Goal: Information Seeking & Learning: Compare options

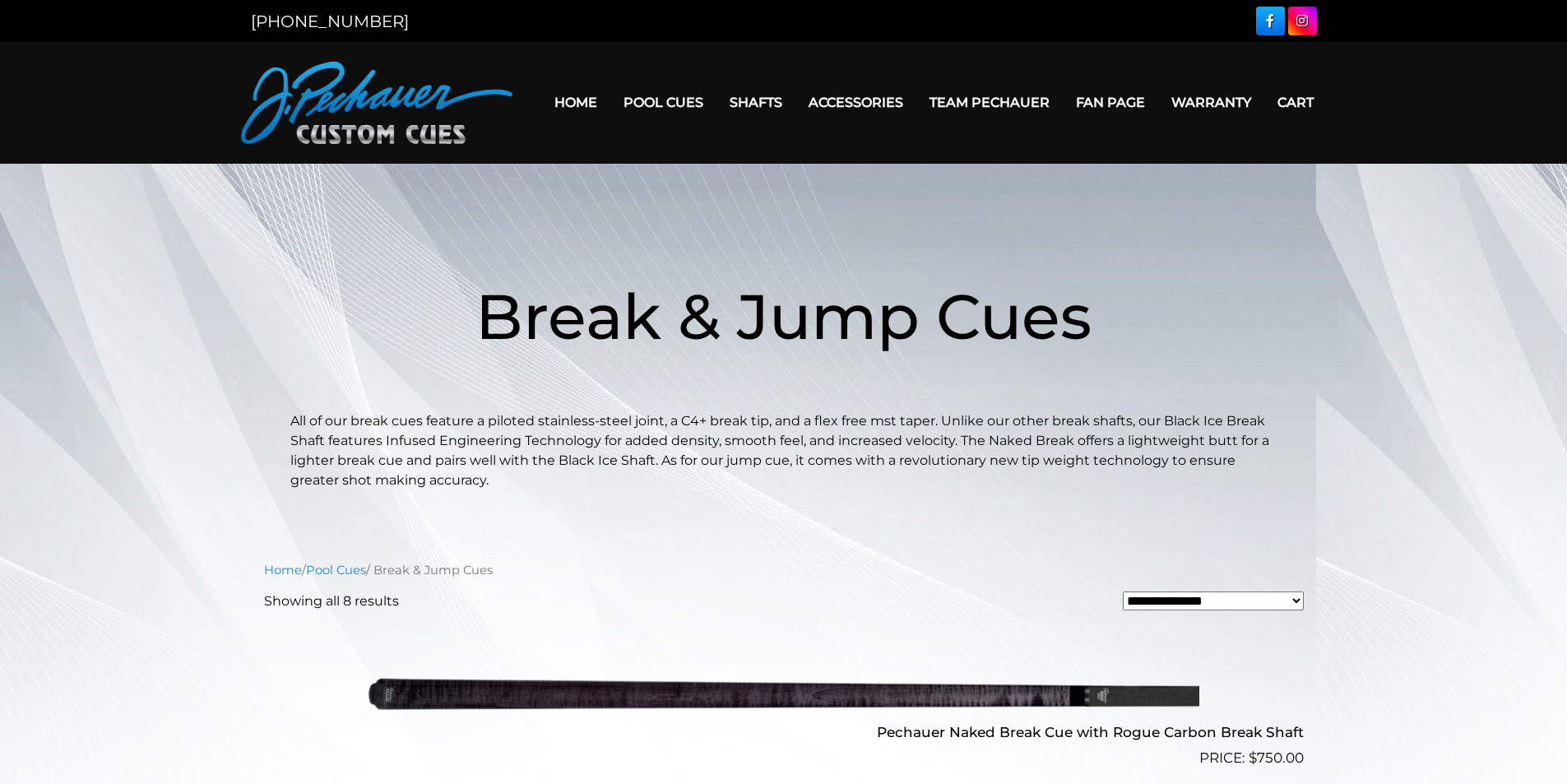
click at [581, 99] on link "Home" at bounding box center [575, 102] width 69 height 42
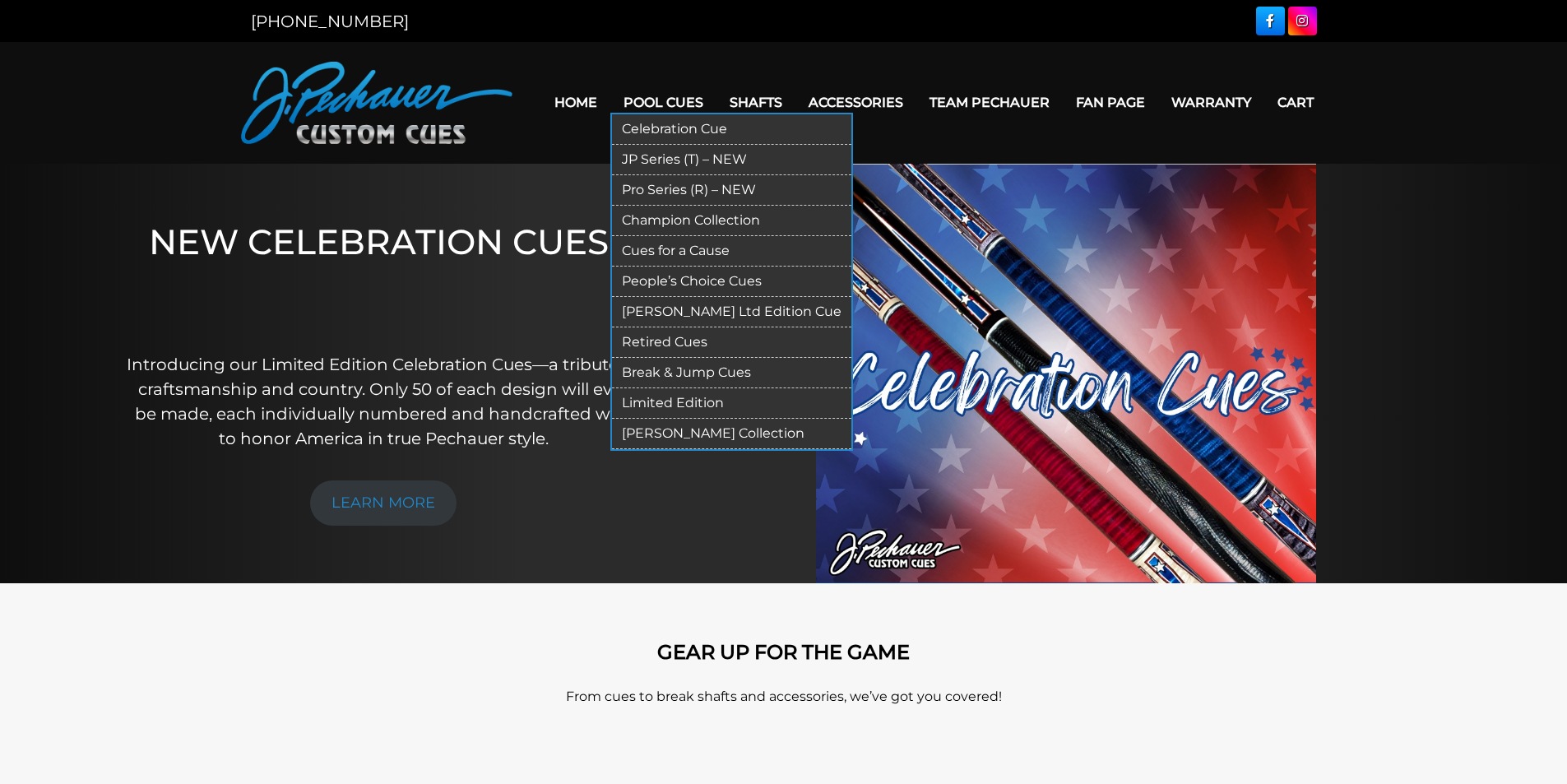
click at [704, 374] on link "Break & Jump Cues" at bounding box center [732, 372] width 239 height 30
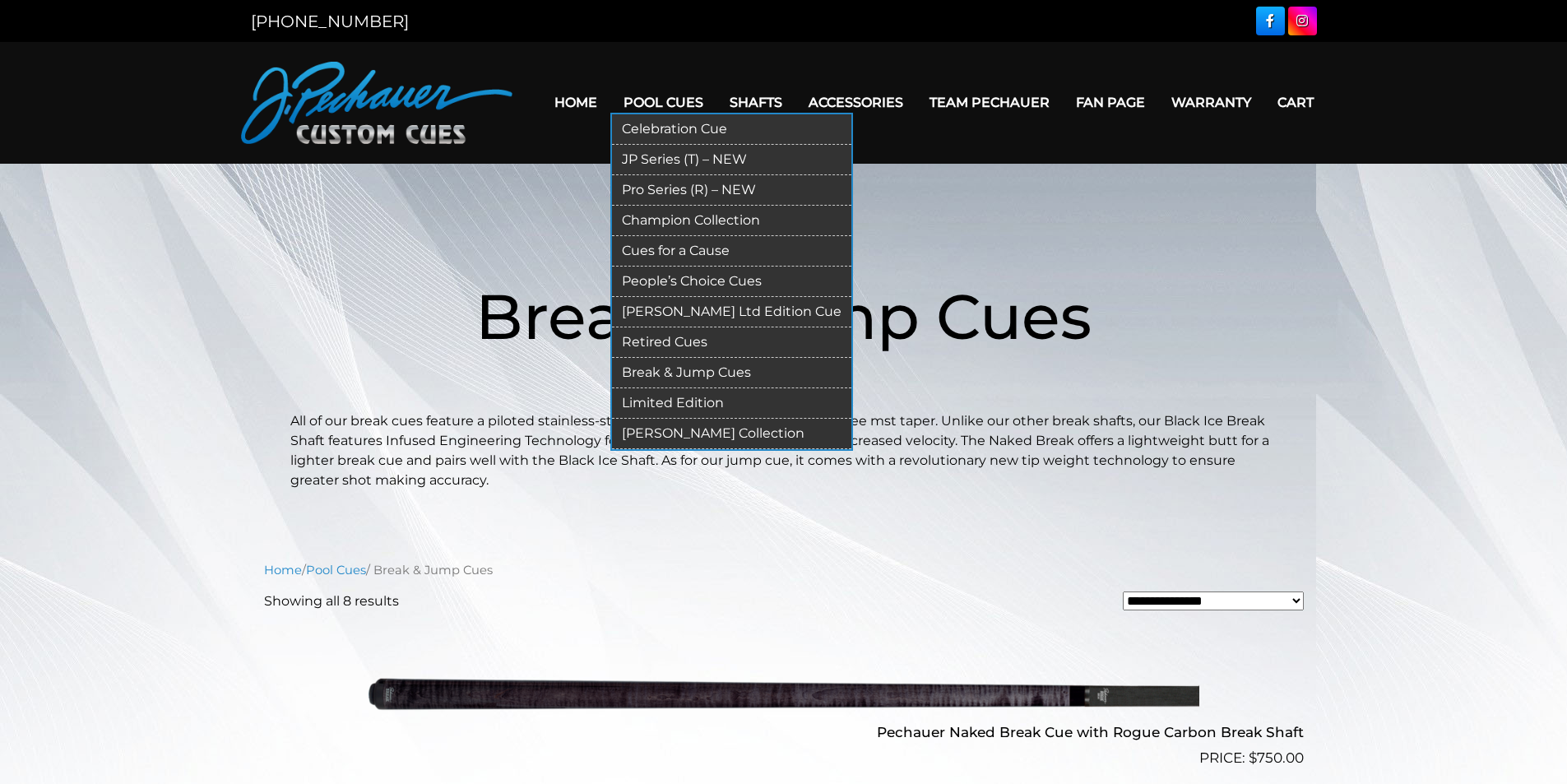
click at [684, 161] on link "JP Series (T) – NEW" at bounding box center [732, 159] width 239 height 30
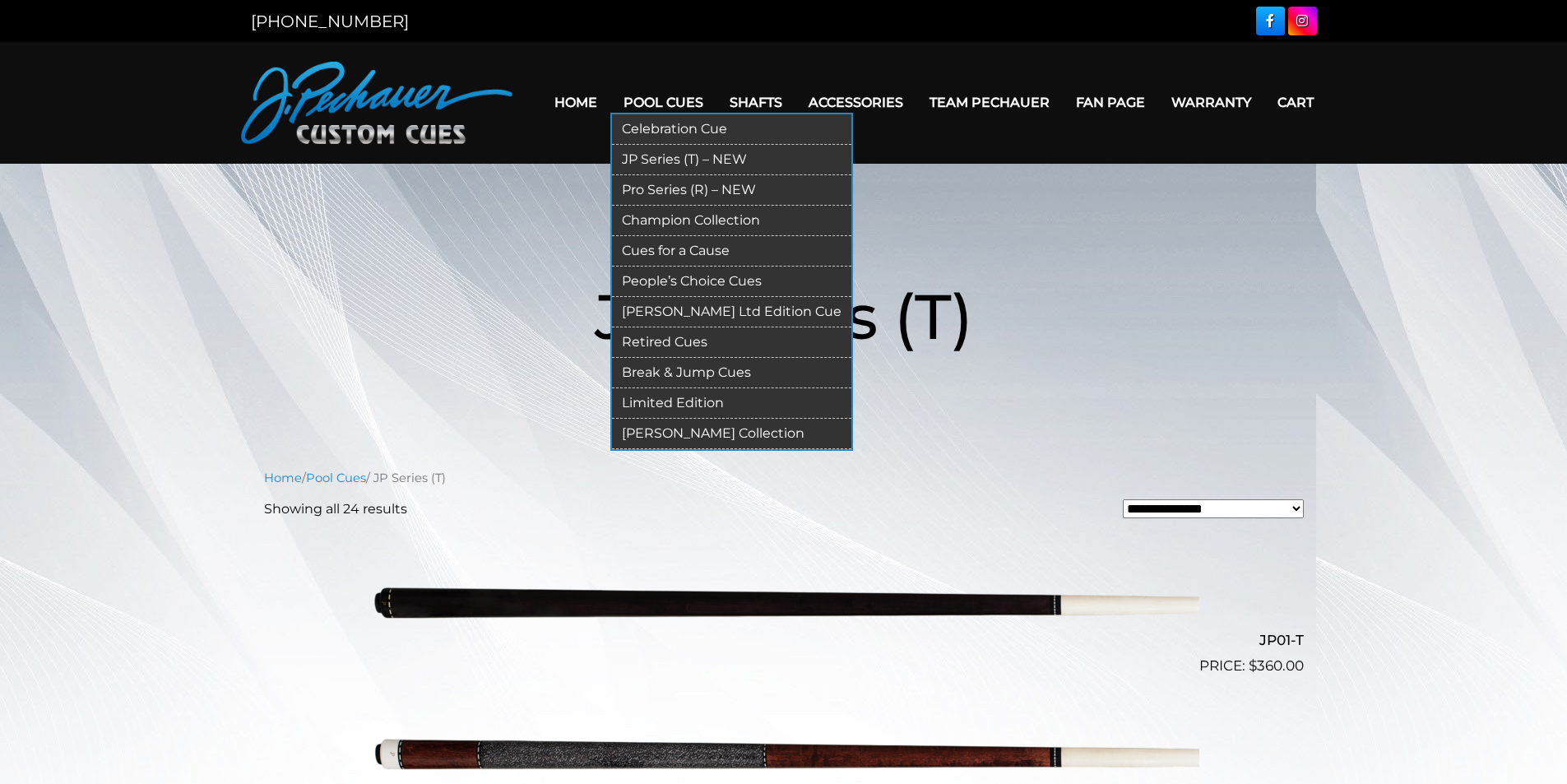
click at [692, 375] on link "Break & Jump Cues" at bounding box center [732, 372] width 239 height 30
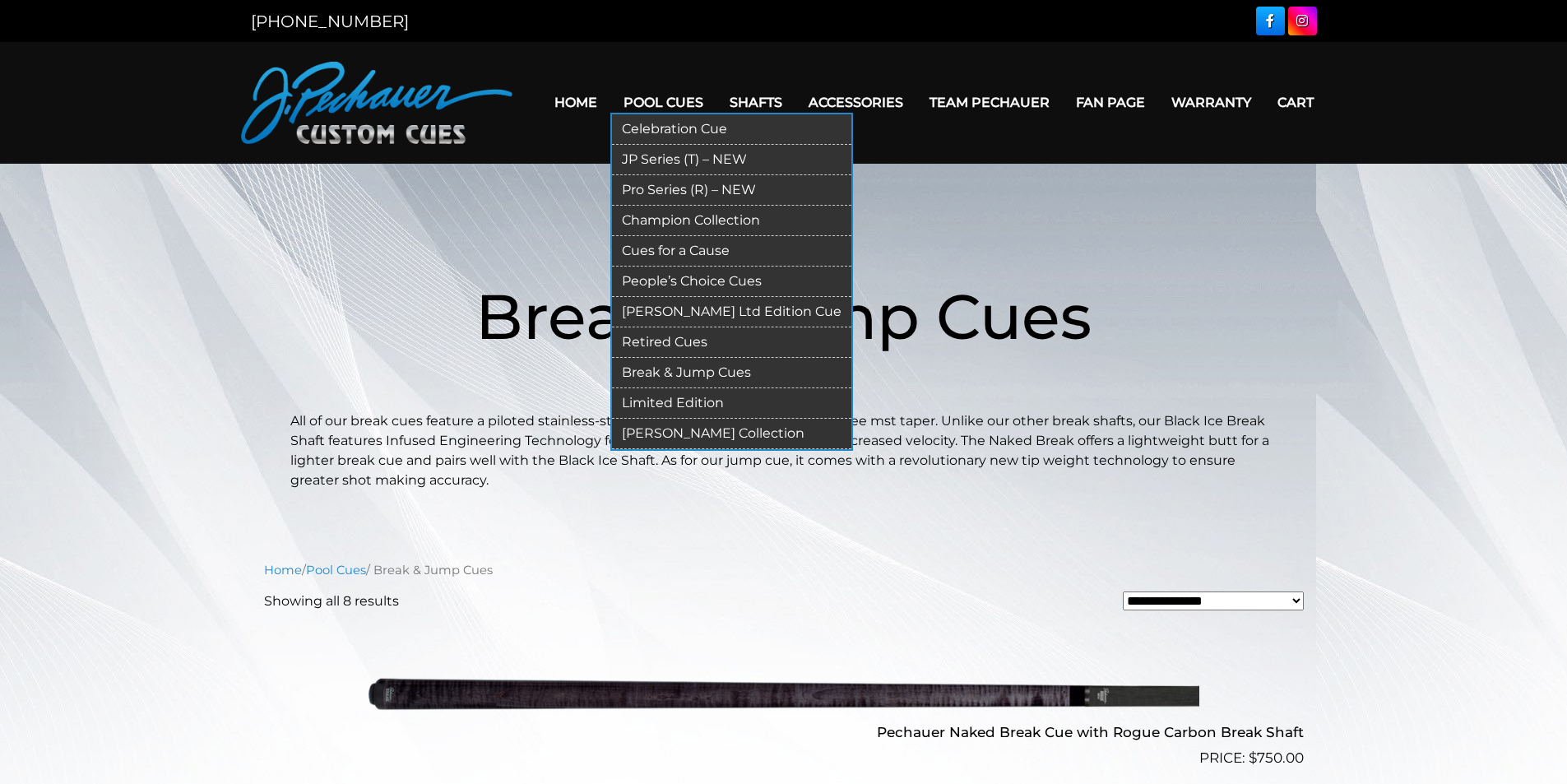
click at [676, 160] on link "JP Series (T) – NEW" at bounding box center [732, 159] width 239 height 30
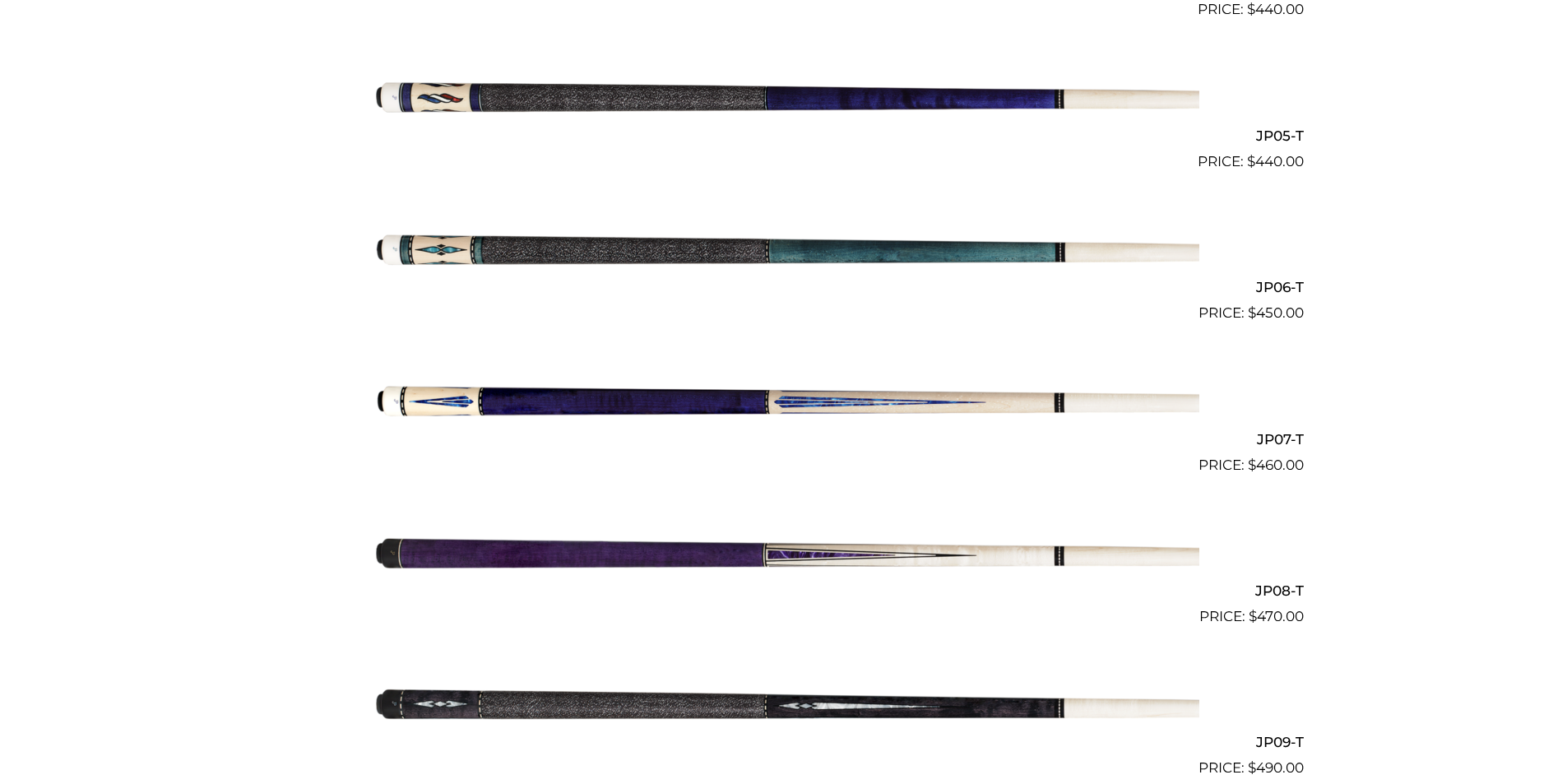
scroll to position [1112, 0]
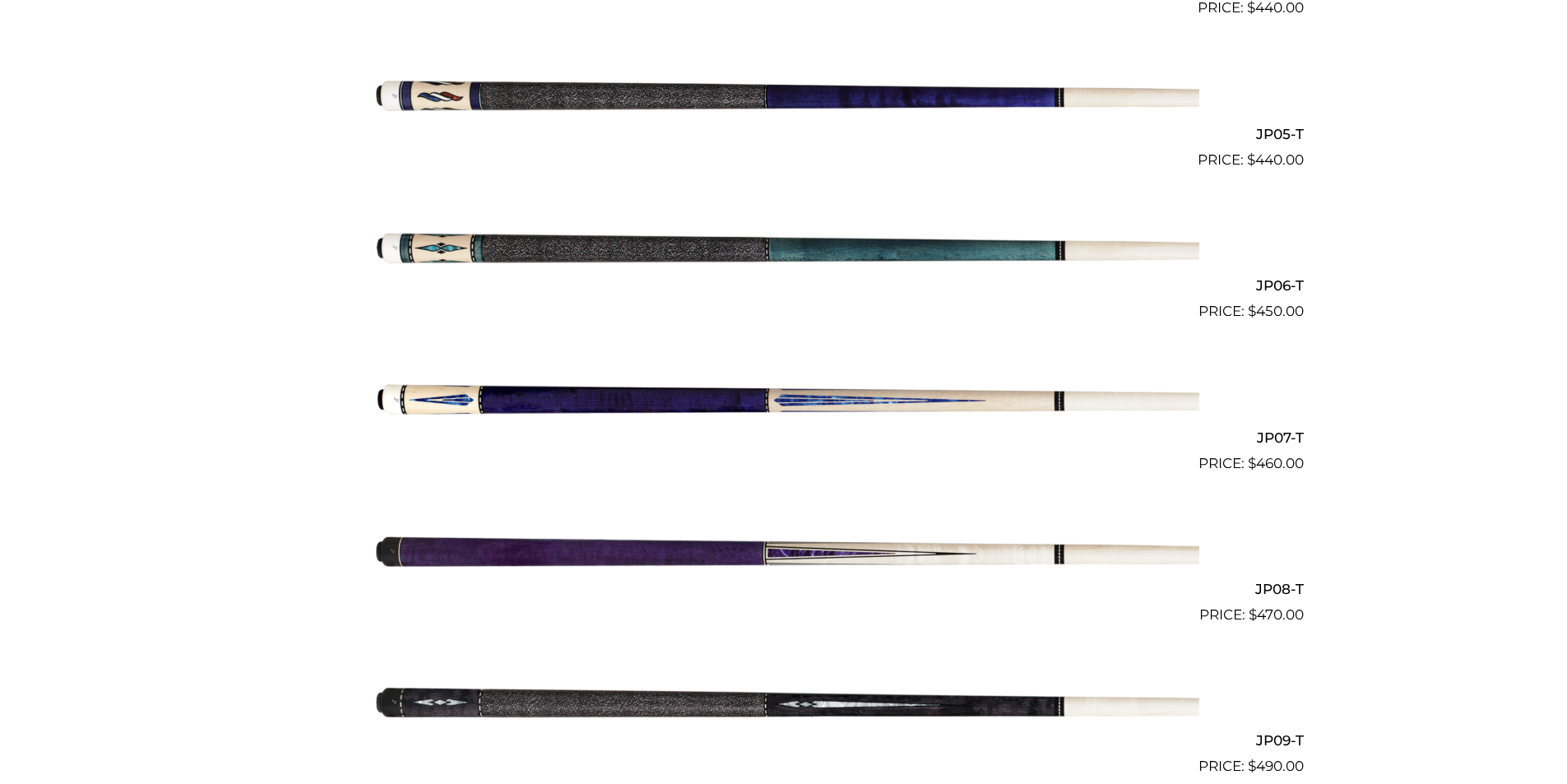
click at [845, 556] on img at bounding box center [784, 550] width 831 height 138
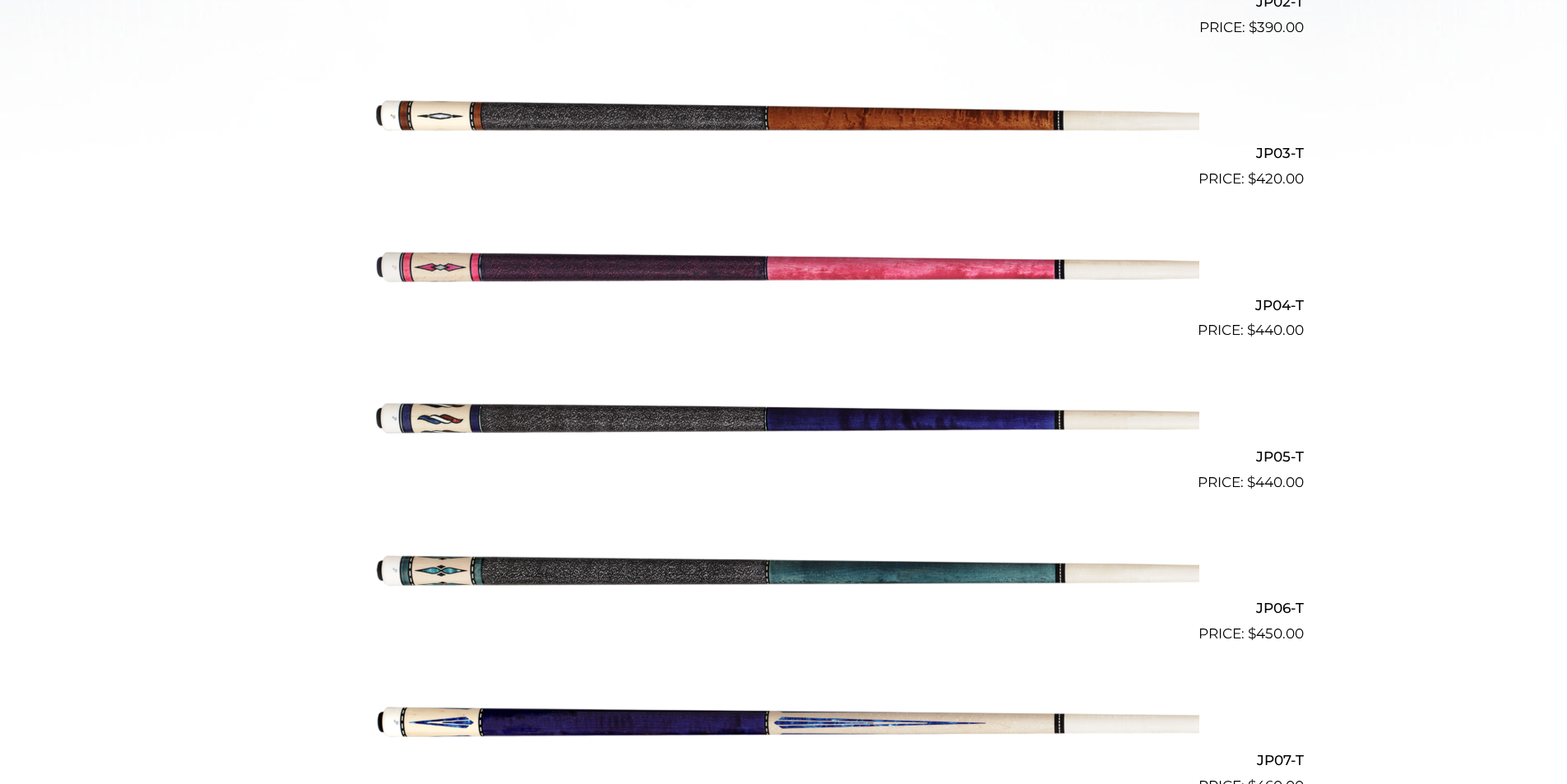
scroll to position [784, 0]
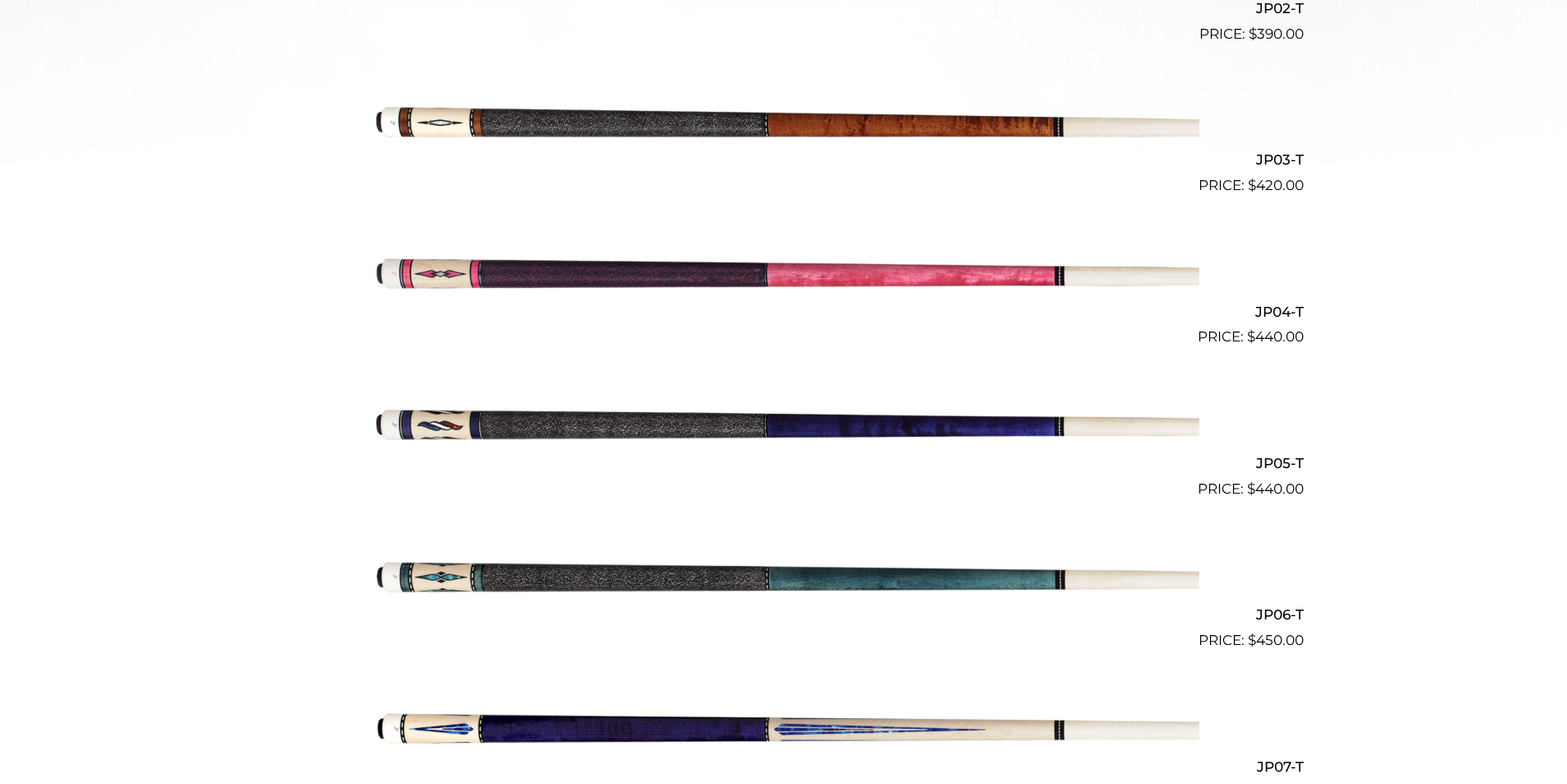
click at [729, 426] on img at bounding box center [784, 424] width 831 height 138
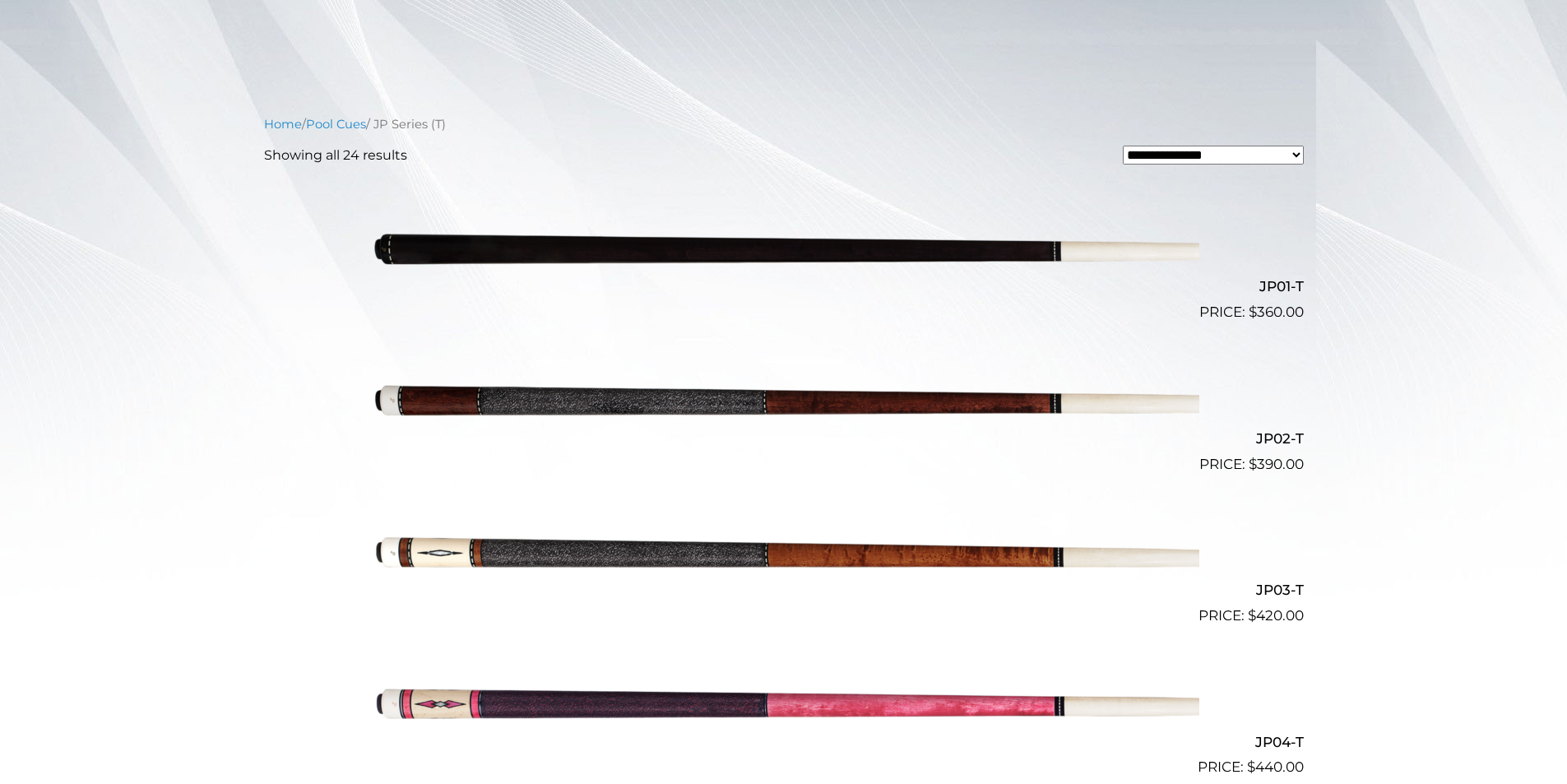
scroll to position [351, 0]
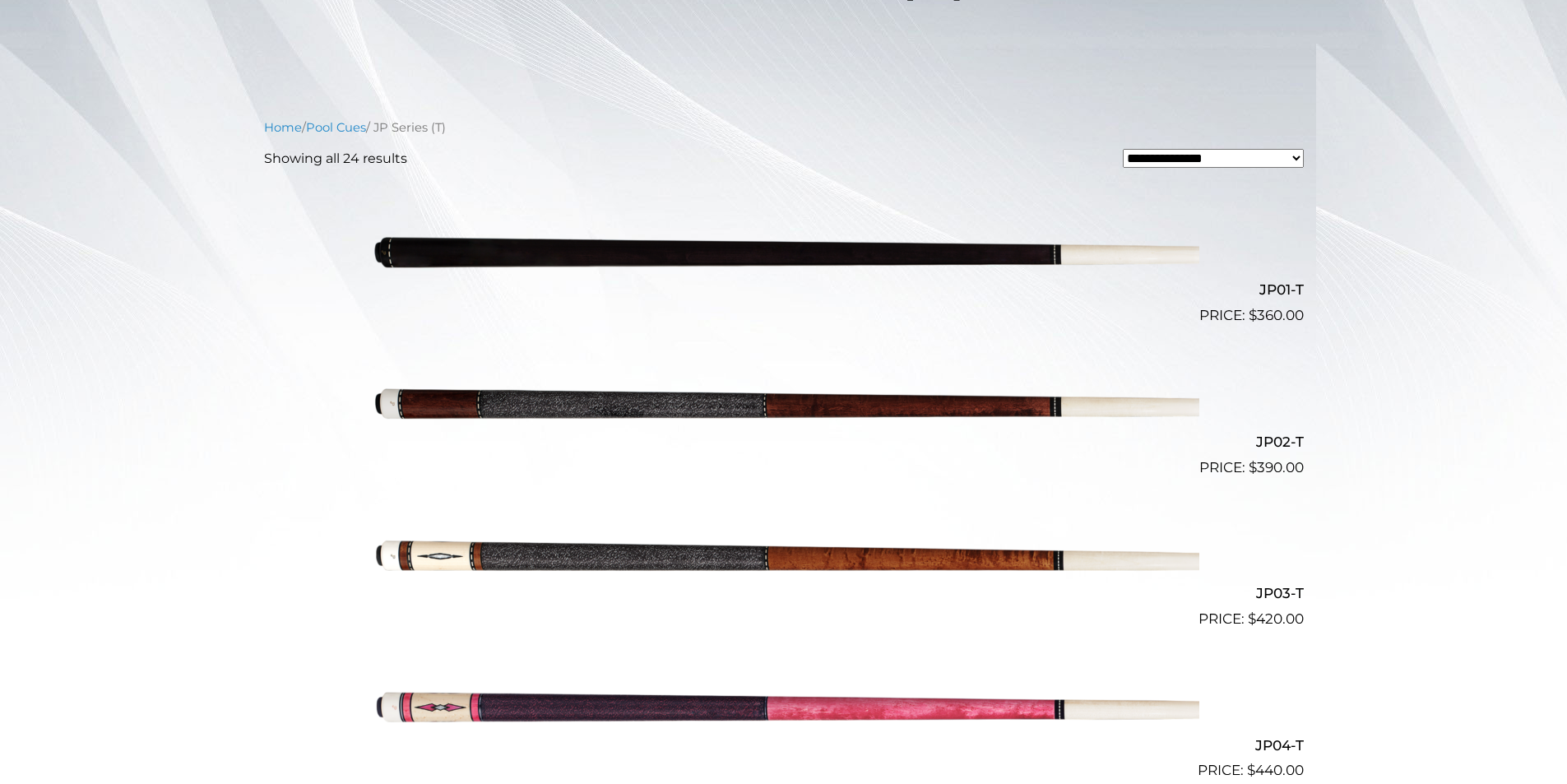
click at [768, 404] on img at bounding box center [784, 402] width 831 height 138
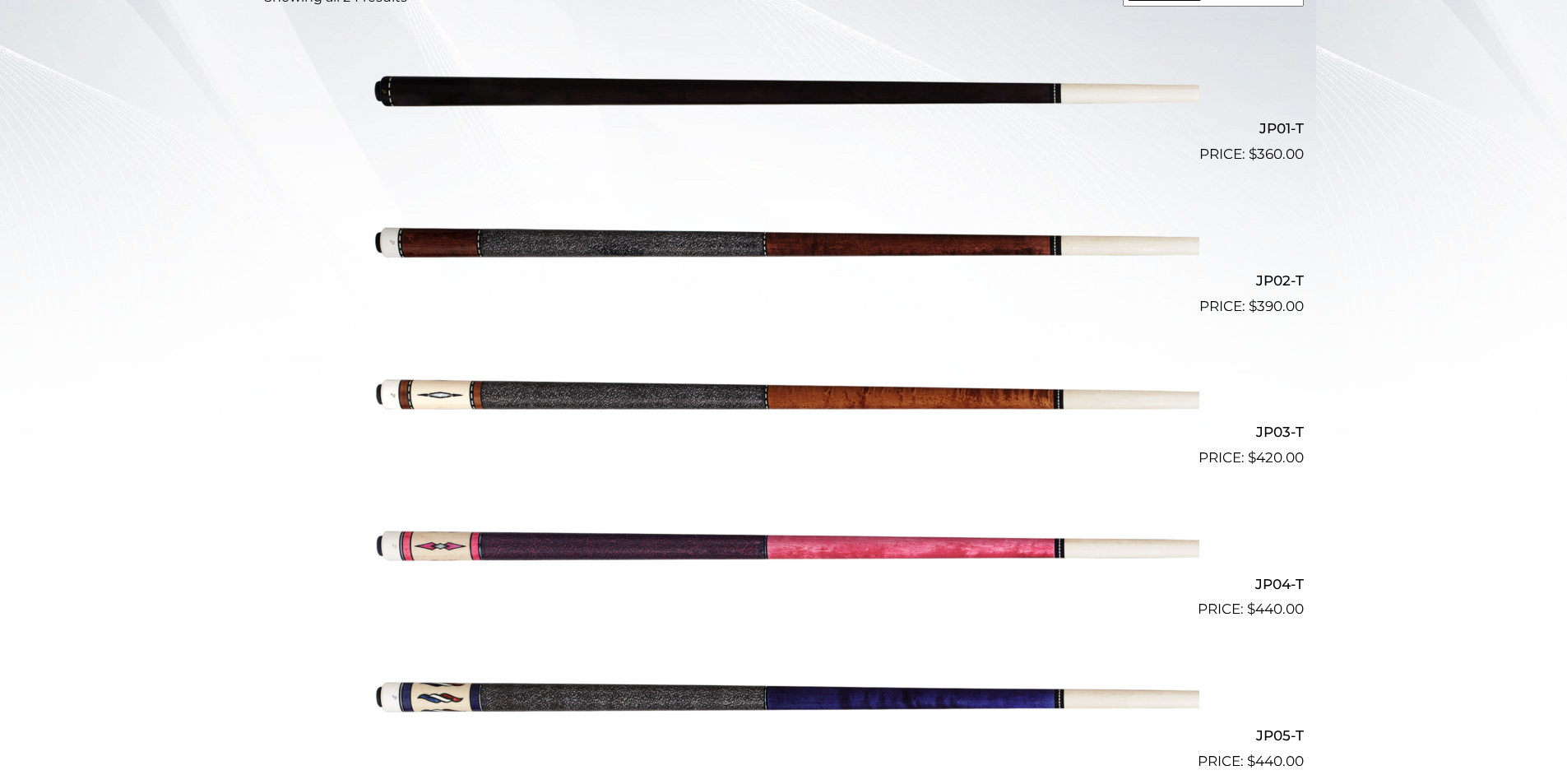
scroll to position [515, 0]
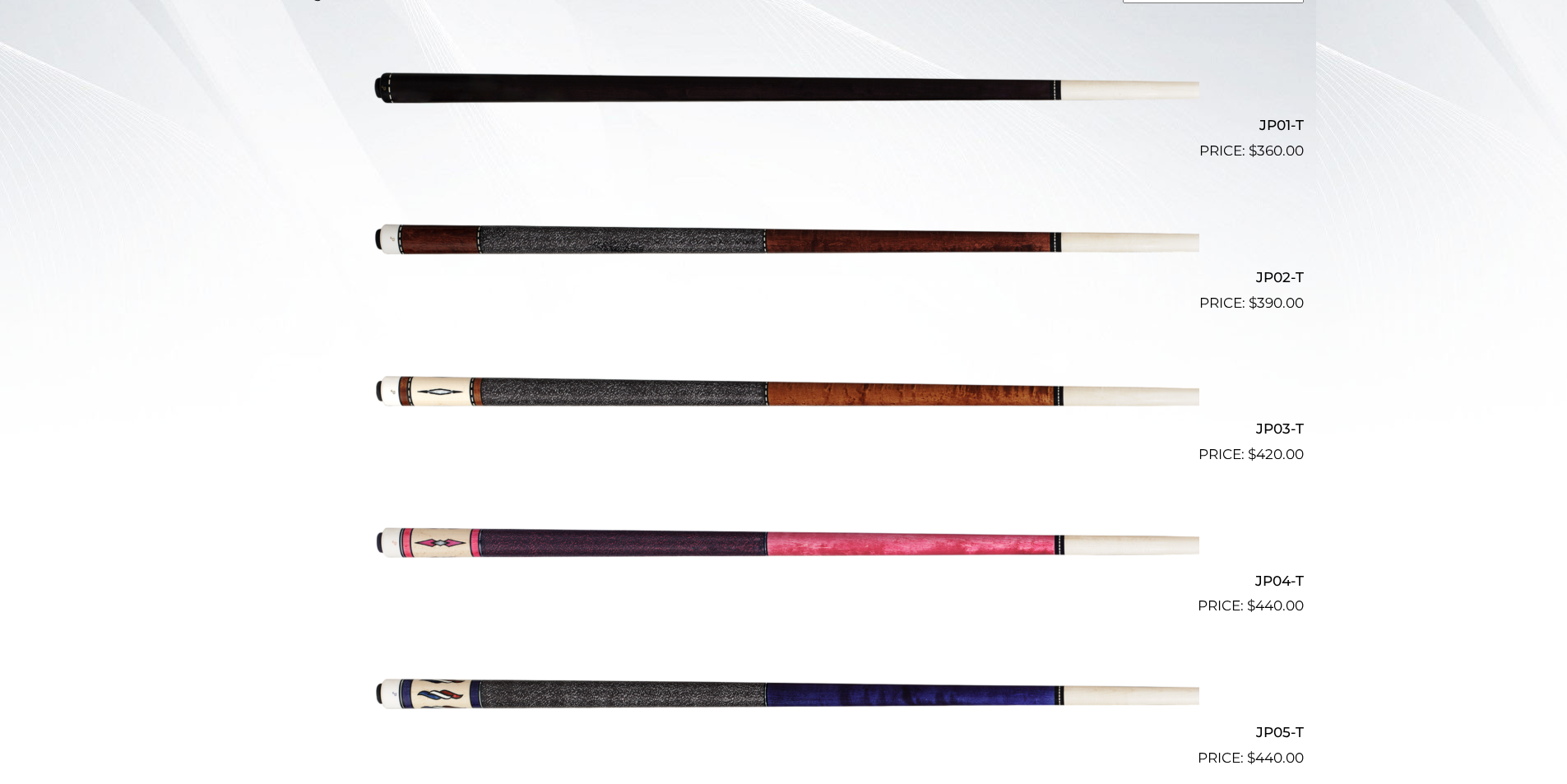
click at [919, 390] on img at bounding box center [784, 390] width 831 height 138
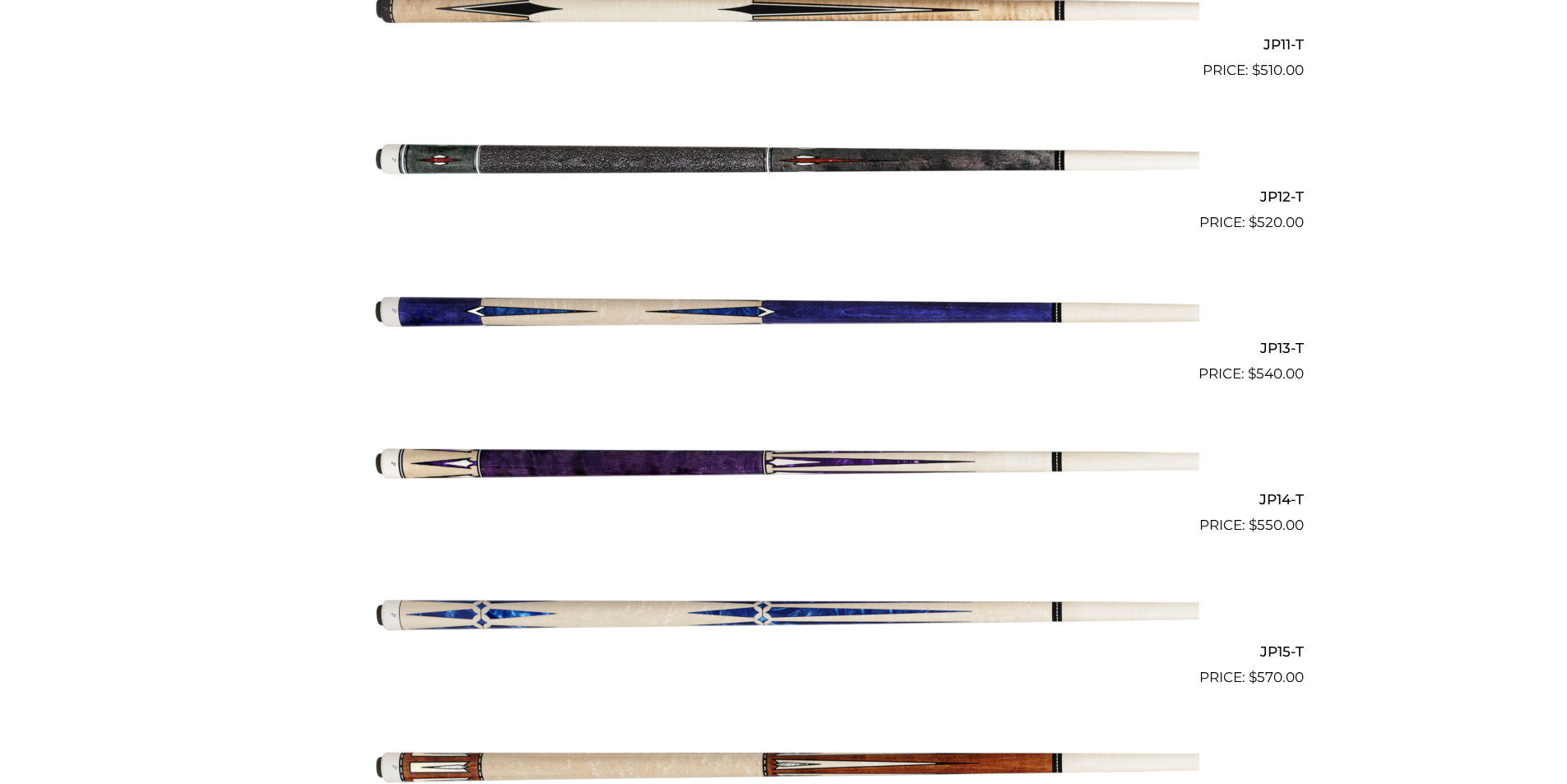
scroll to position [2120, 0]
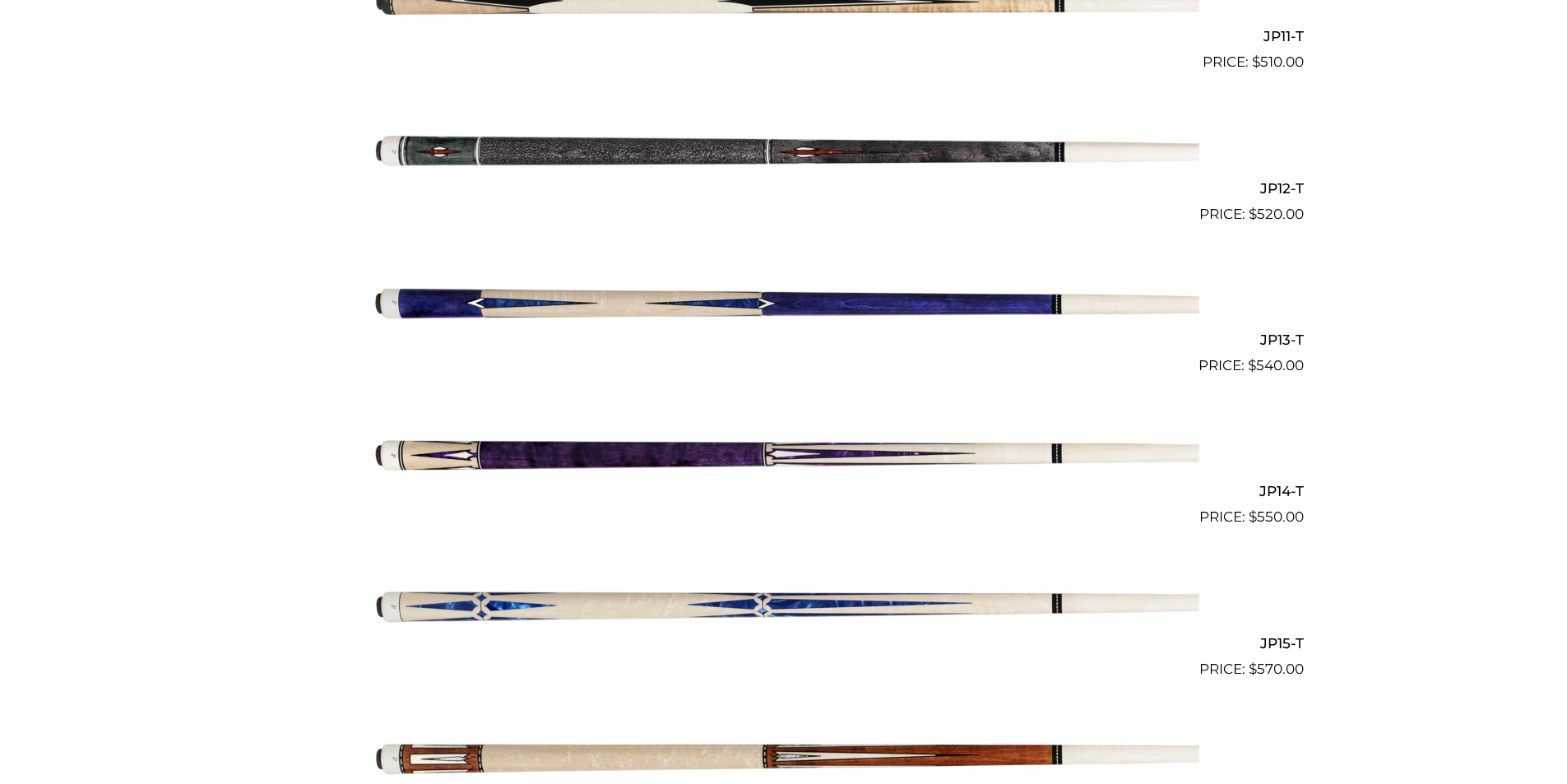
click at [771, 453] on img at bounding box center [784, 452] width 831 height 138
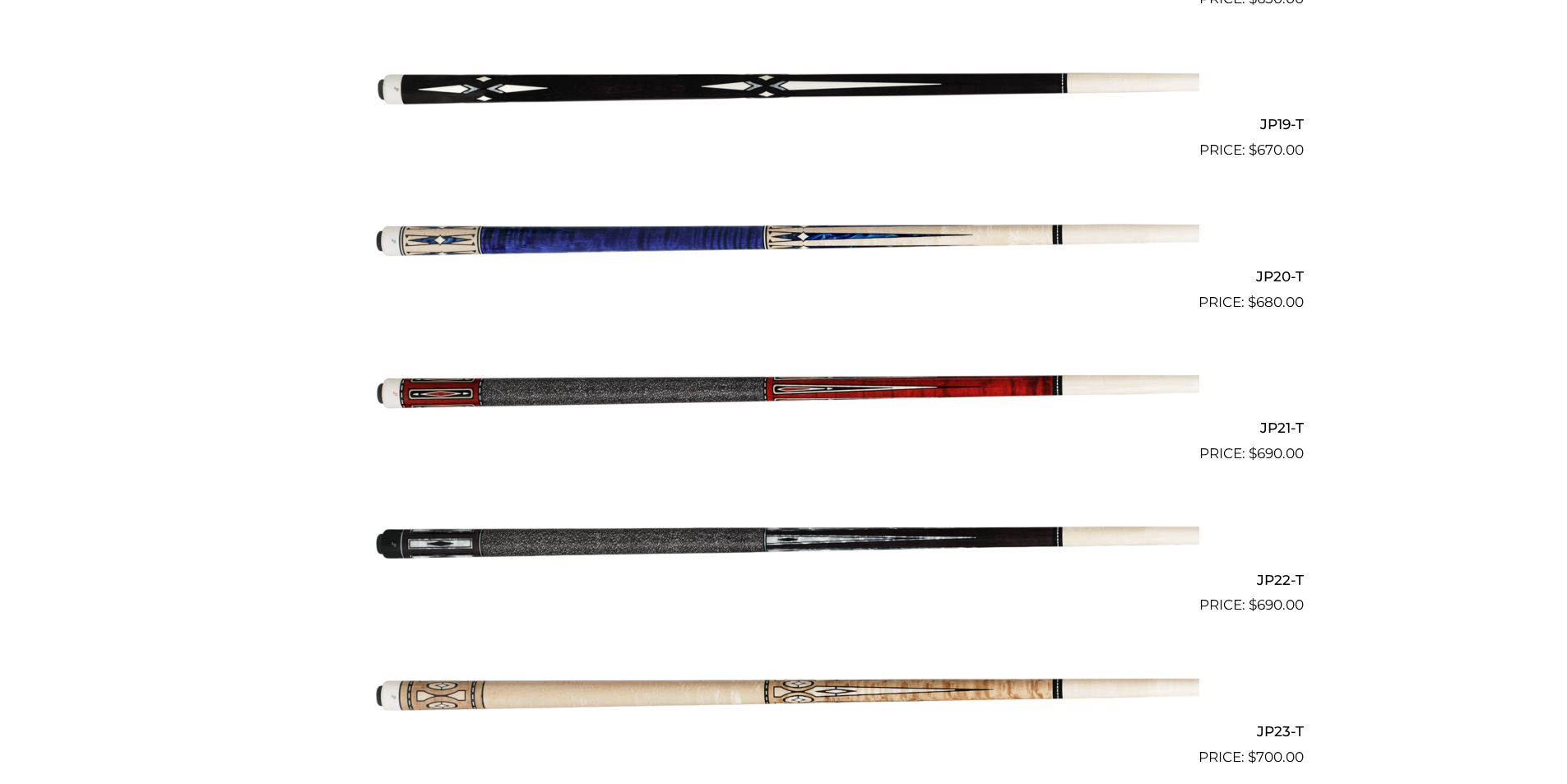
scroll to position [3253, 0]
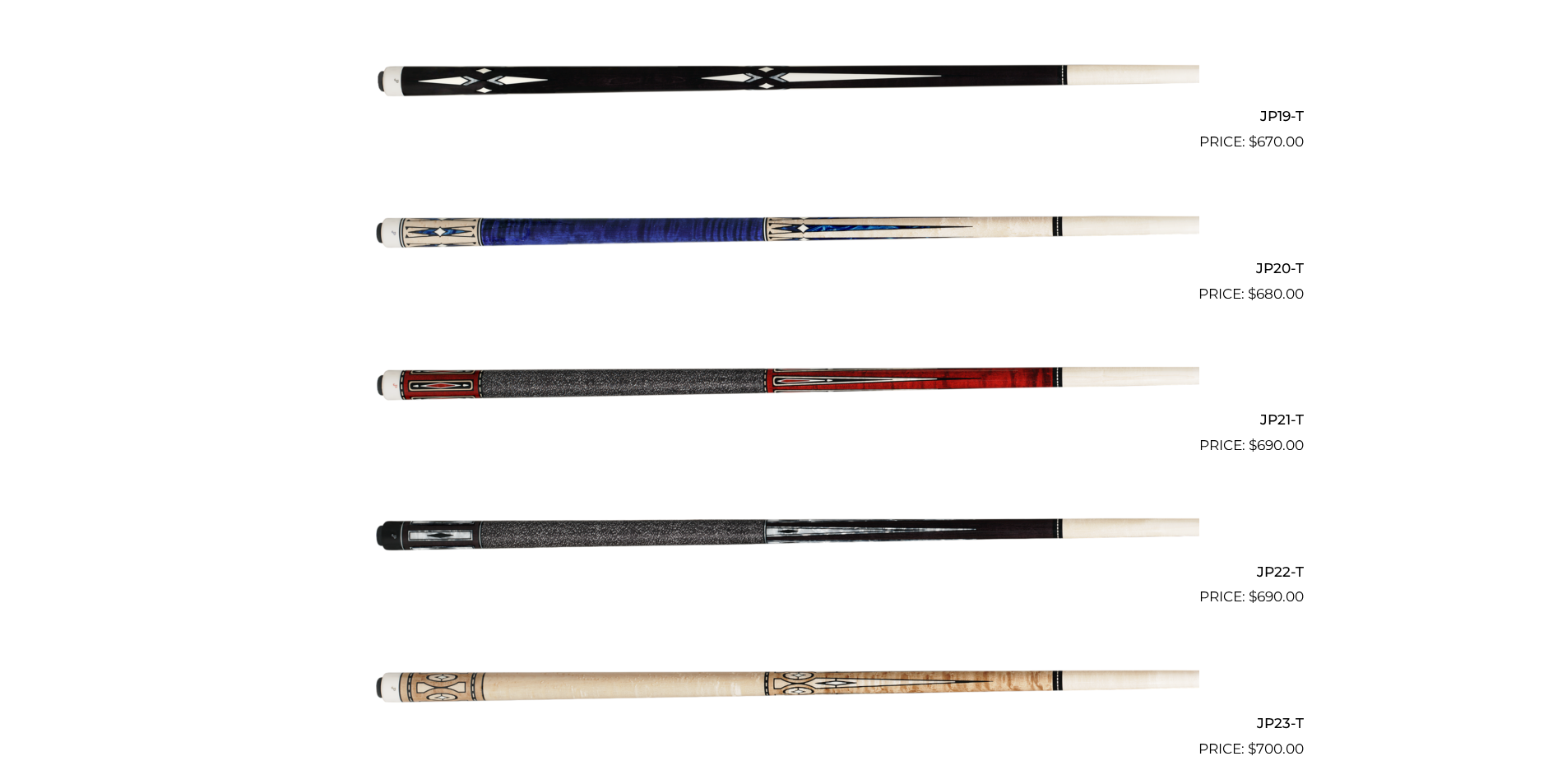
click at [764, 380] on img at bounding box center [784, 381] width 831 height 138
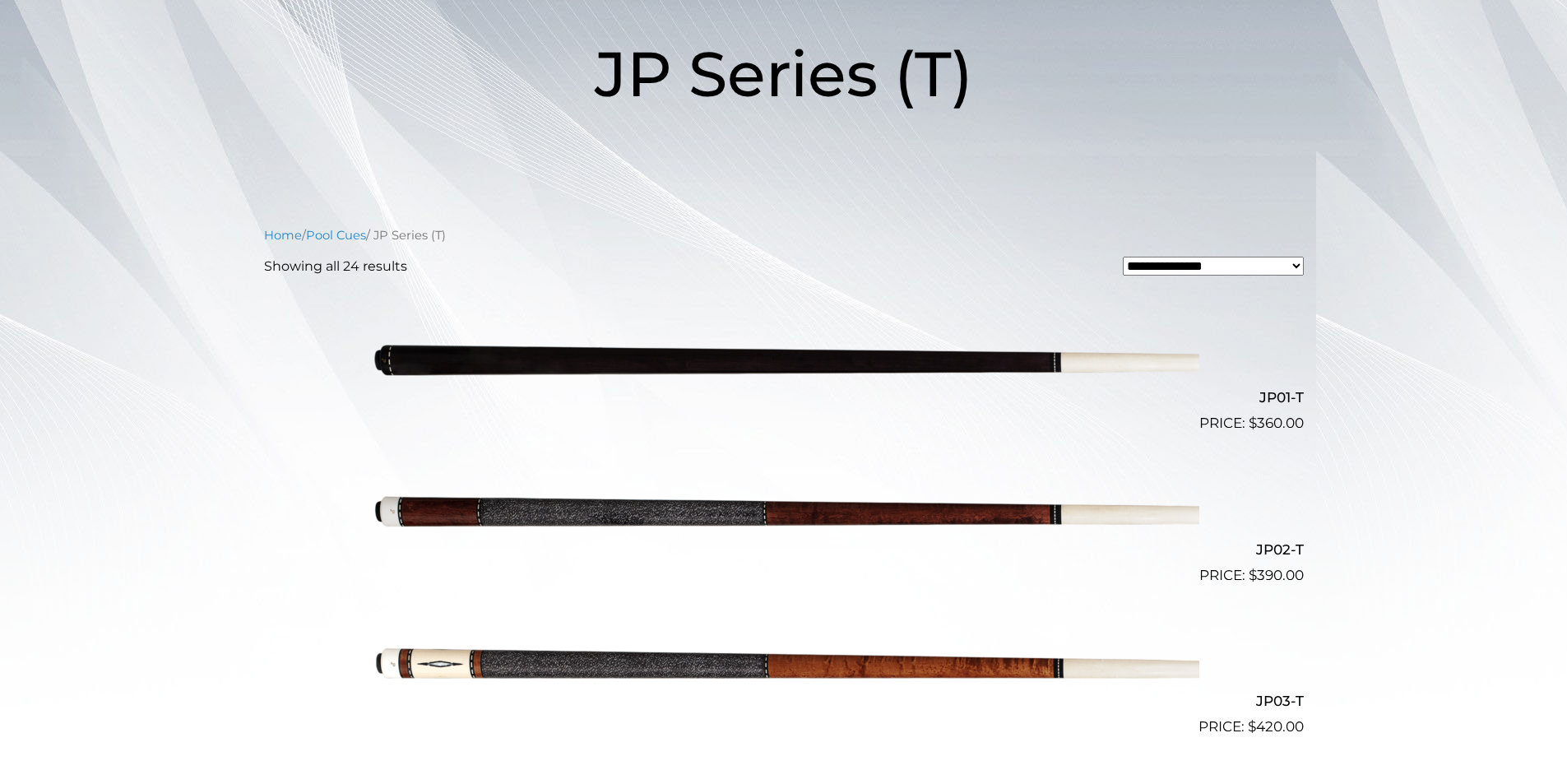
scroll to position [247, 0]
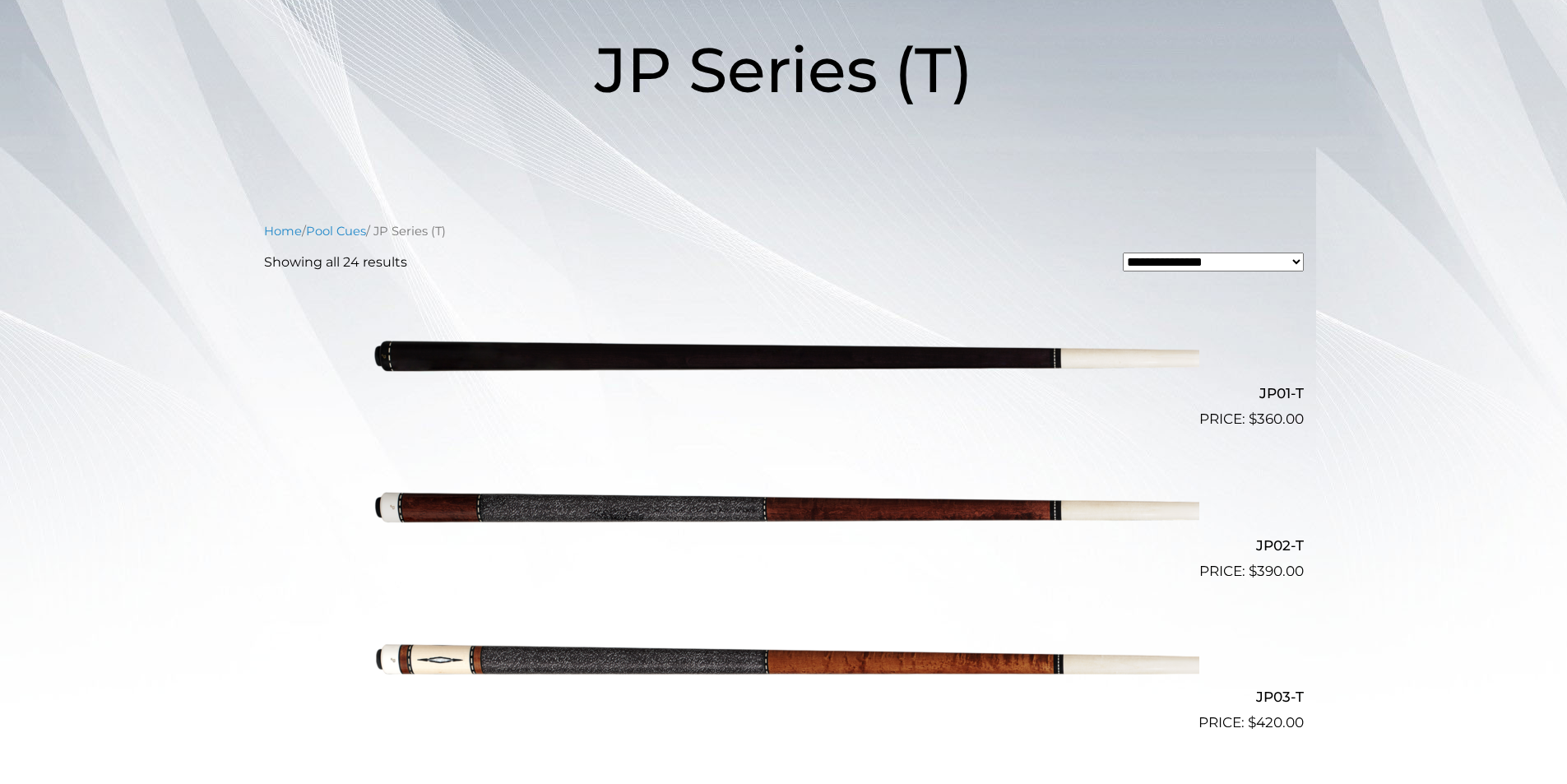
click at [779, 514] on img at bounding box center [784, 505] width 831 height 138
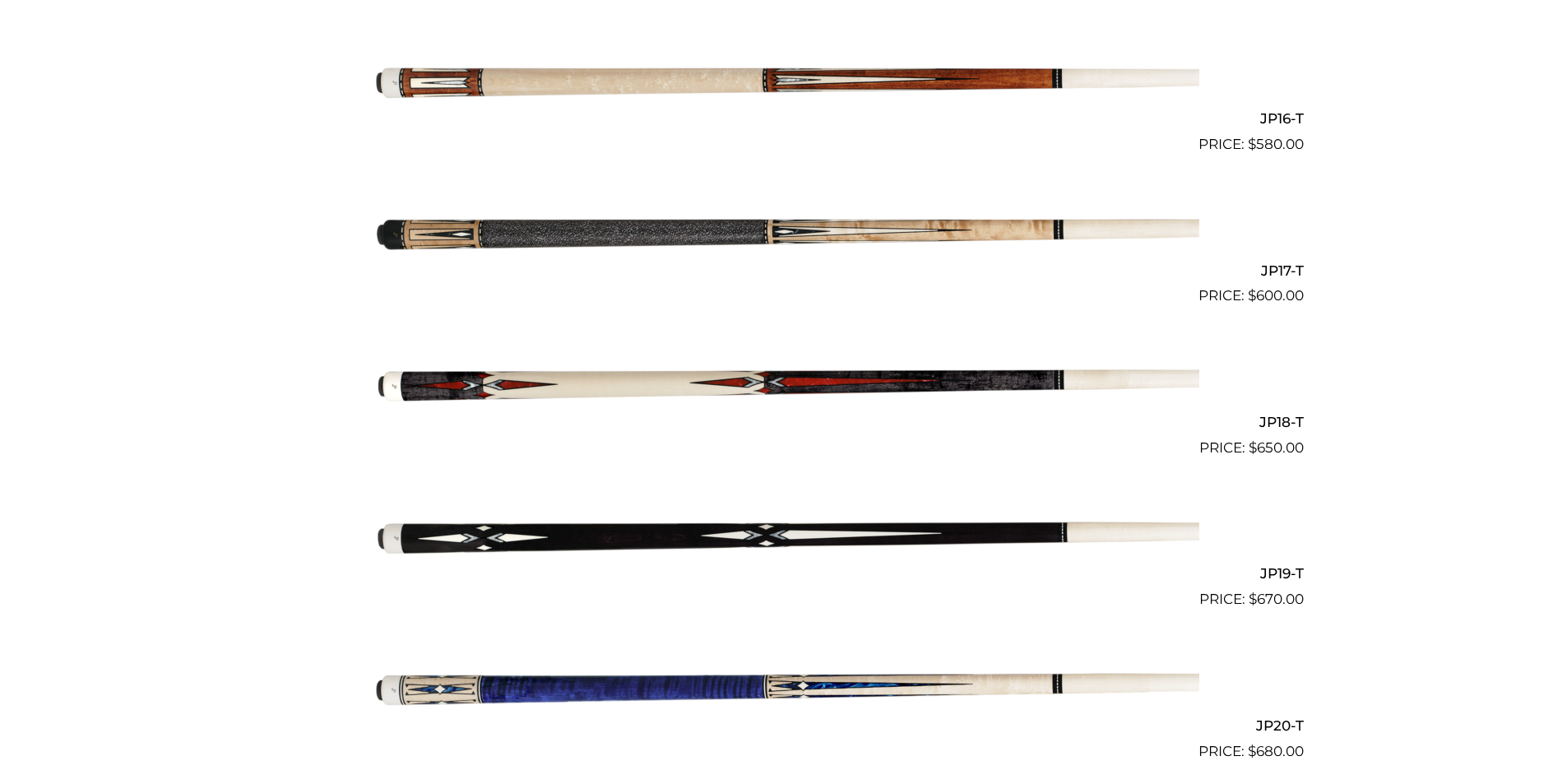
scroll to position [2791, 0]
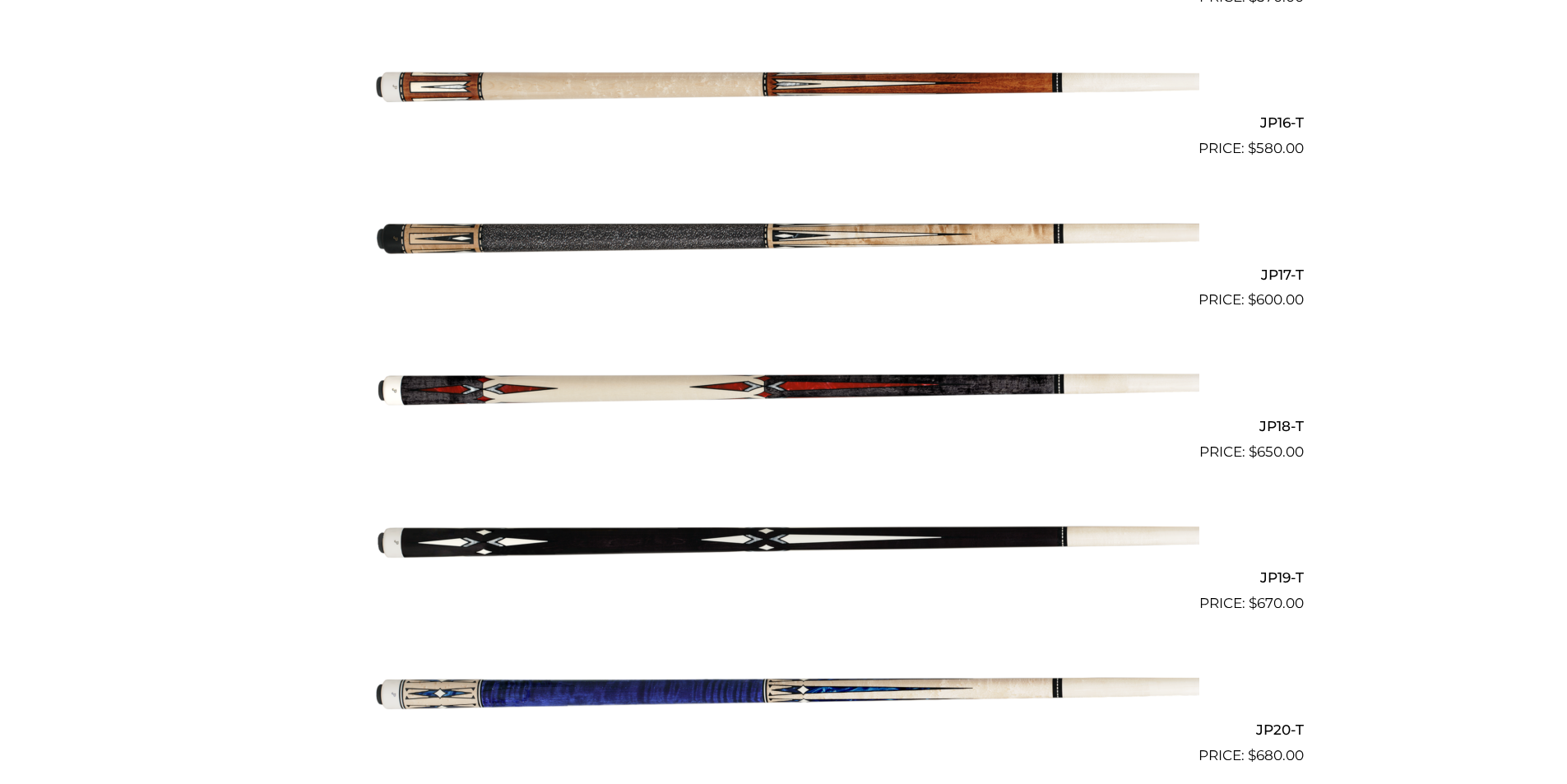
click at [902, 77] on img at bounding box center [784, 84] width 831 height 138
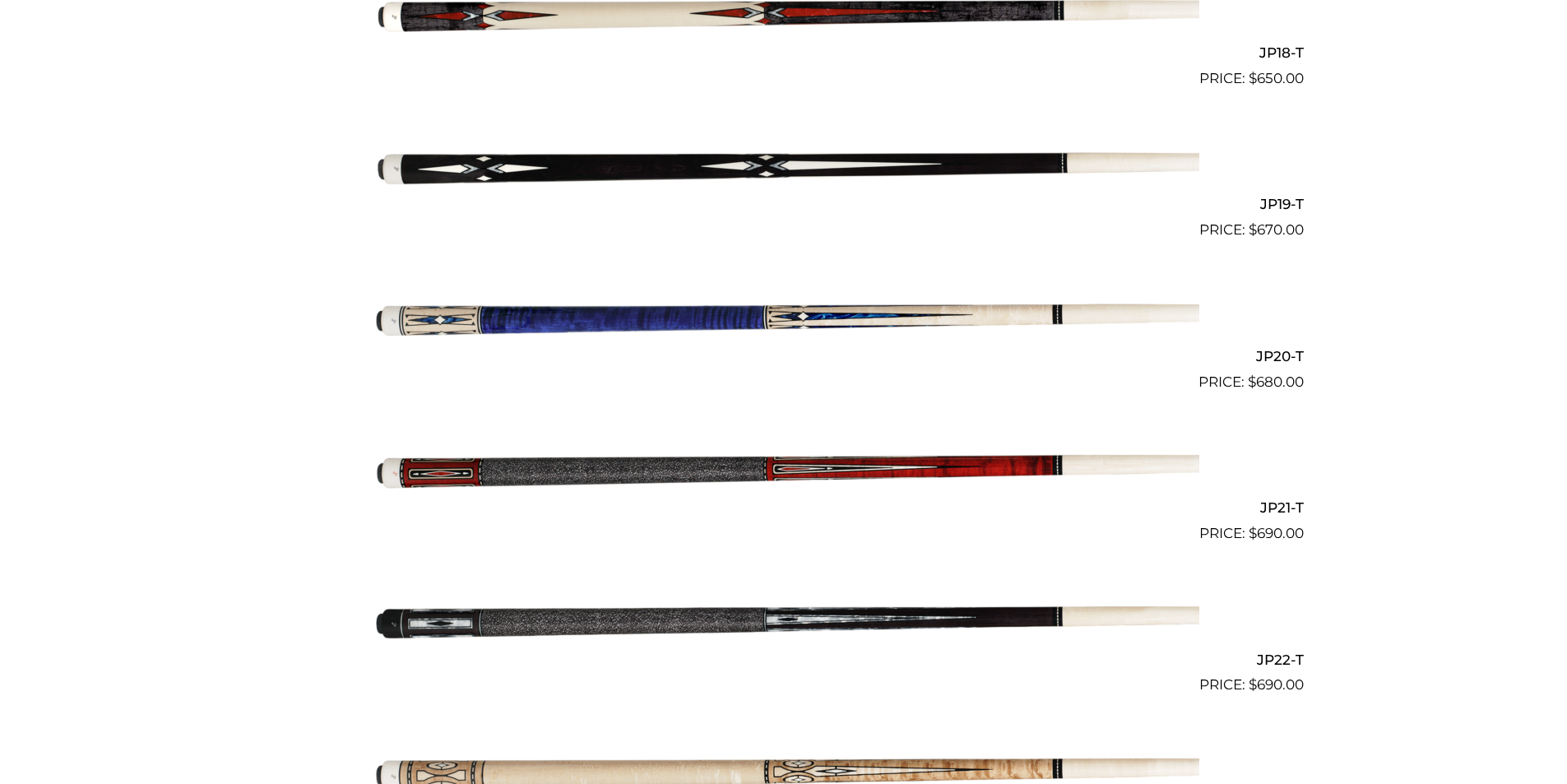
scroll to position [3184, 0]
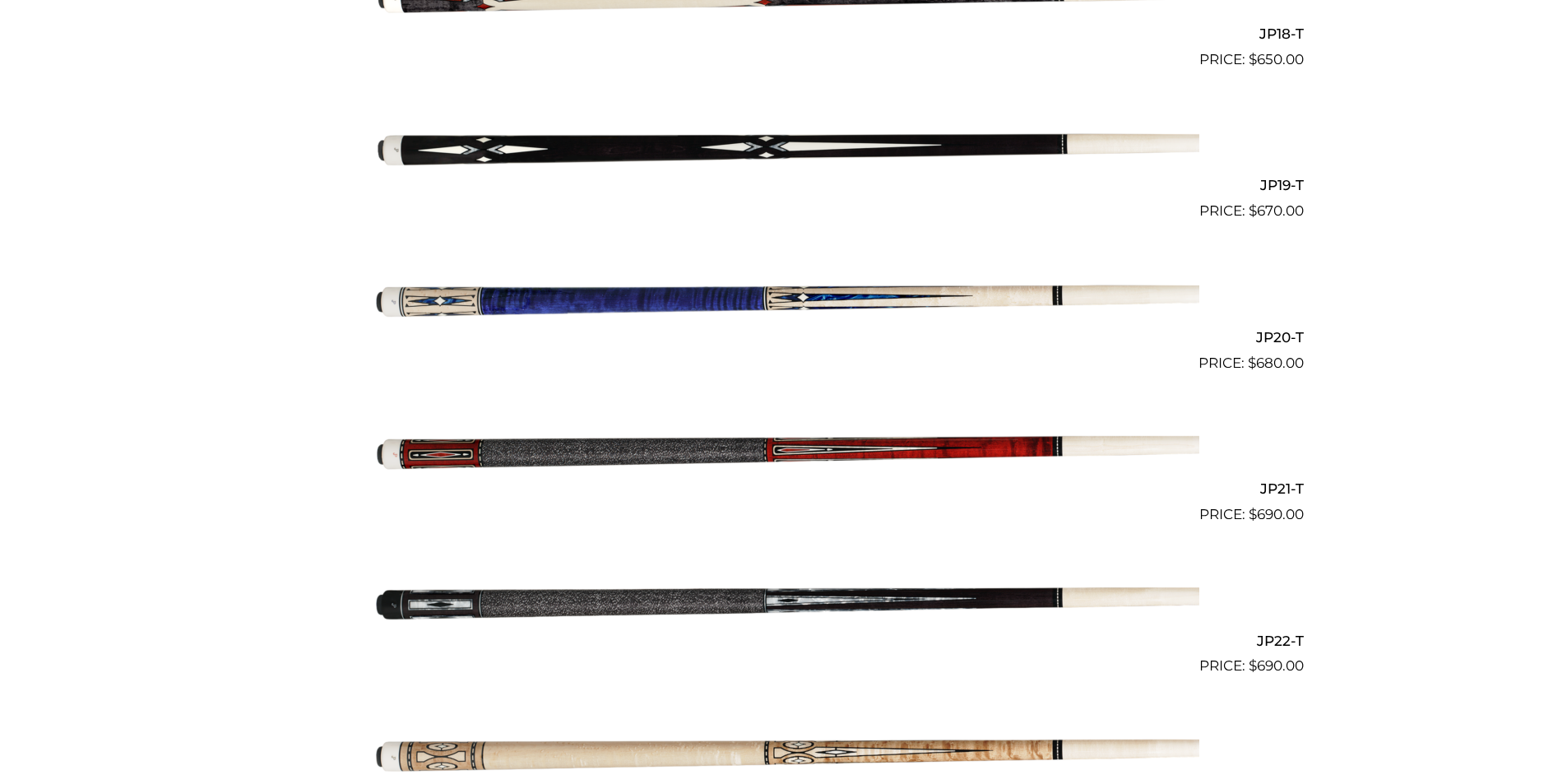
click at [832, 448] on img at bounding box center [784, 450] width 831 height 138
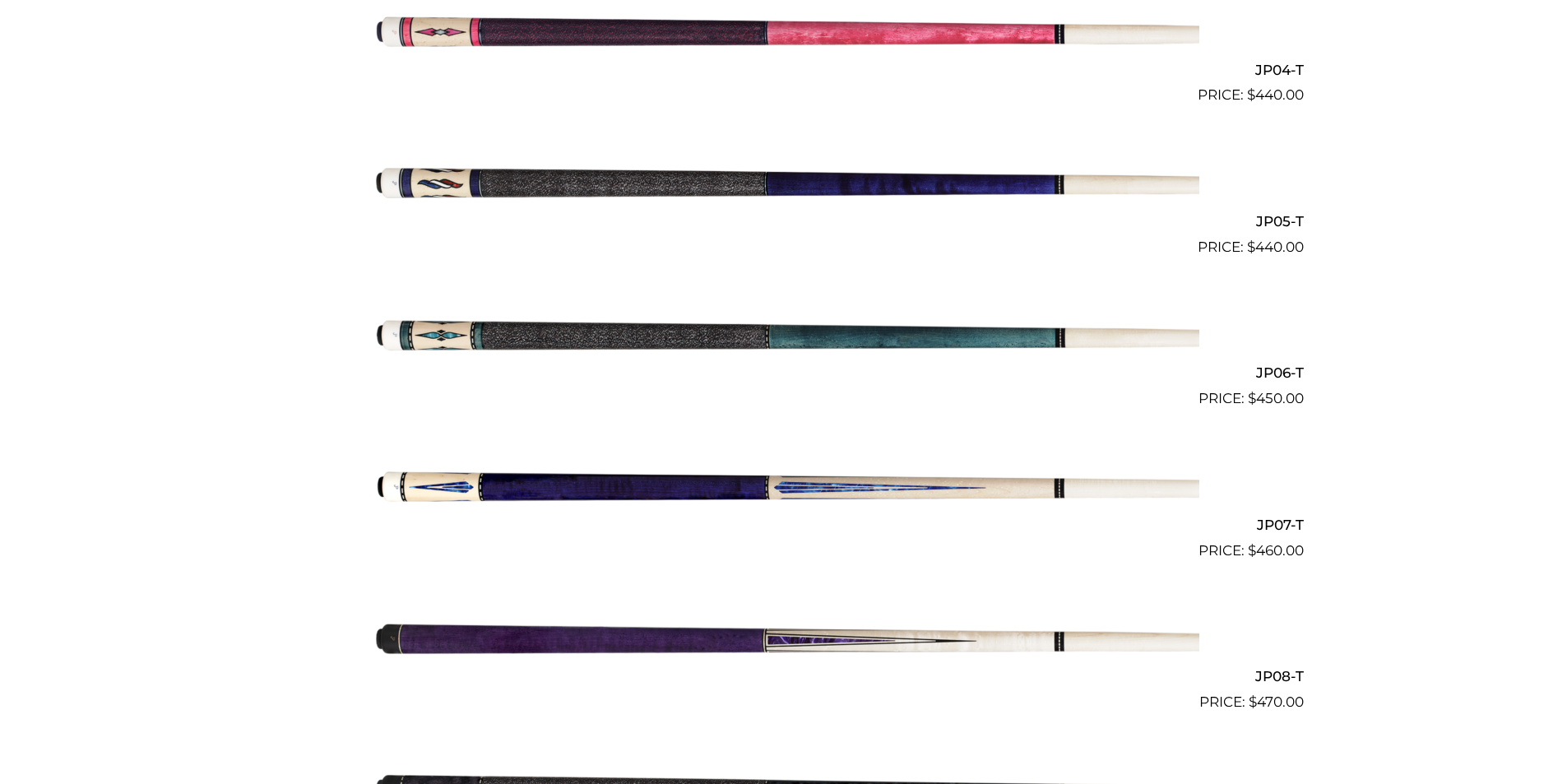
scroll to position [991, 0]
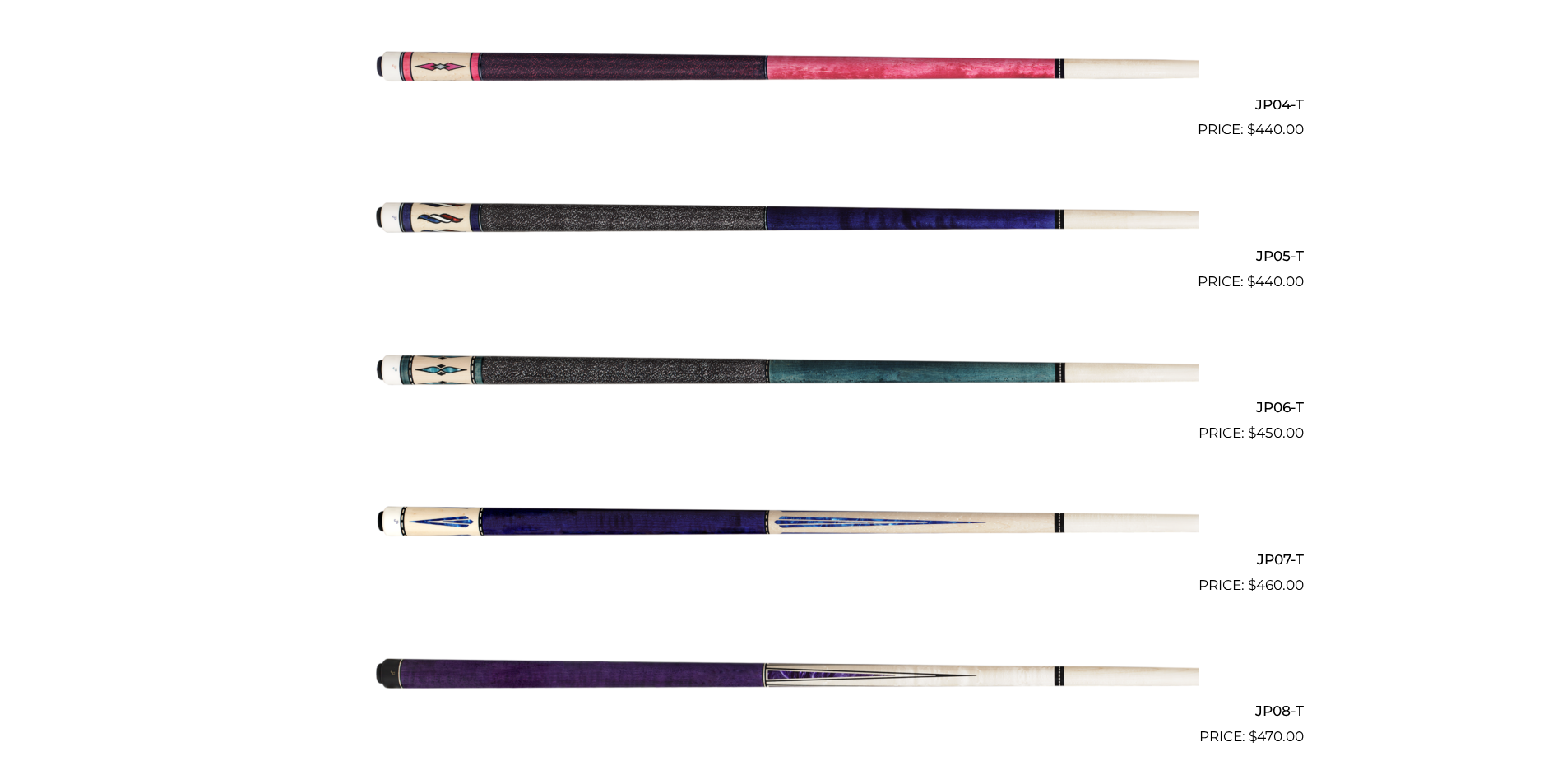
click at [900, 371] on img at bounding box center [784, 368] width 831 height 138
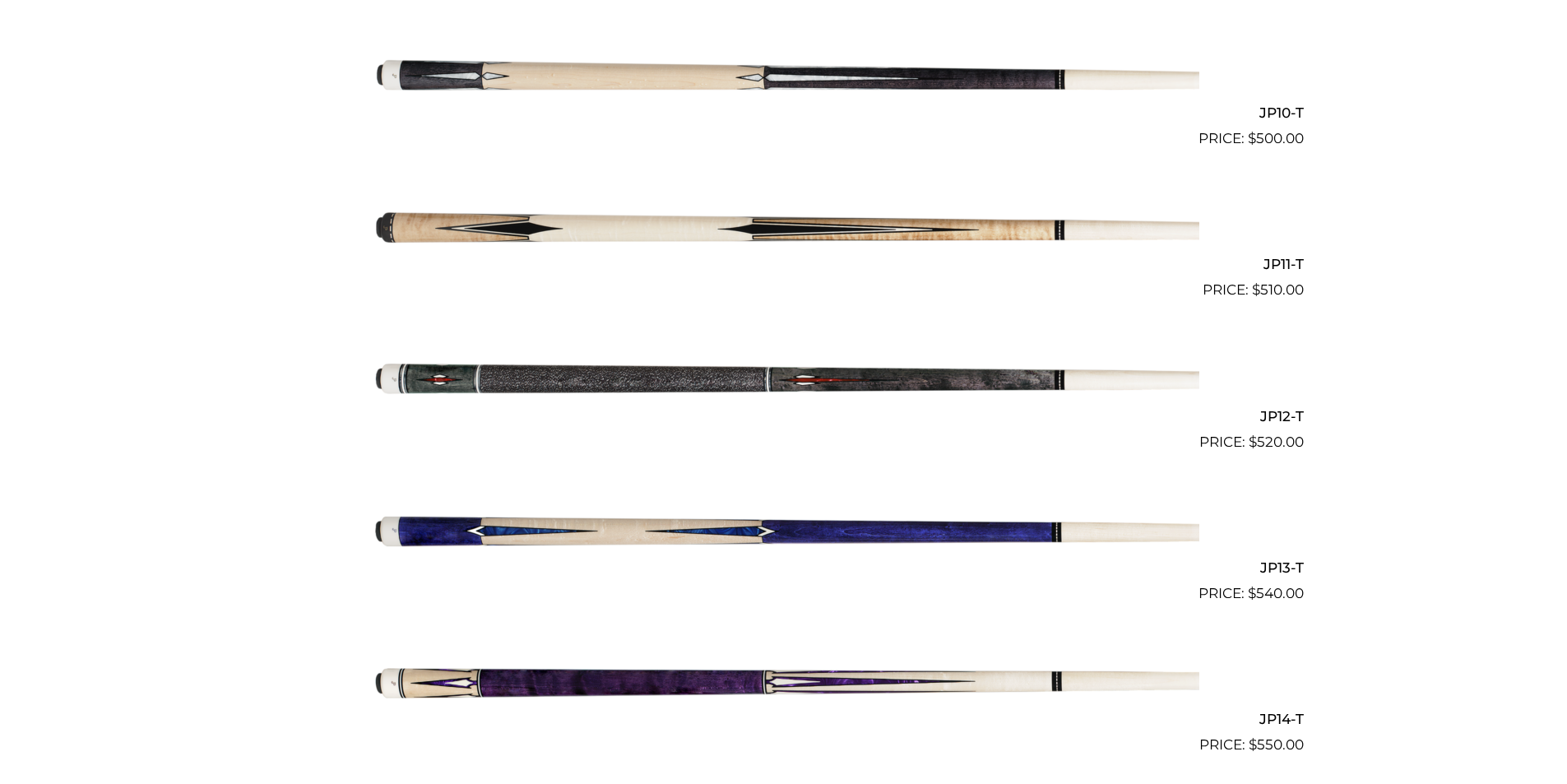
scroll to position [1895, 0]
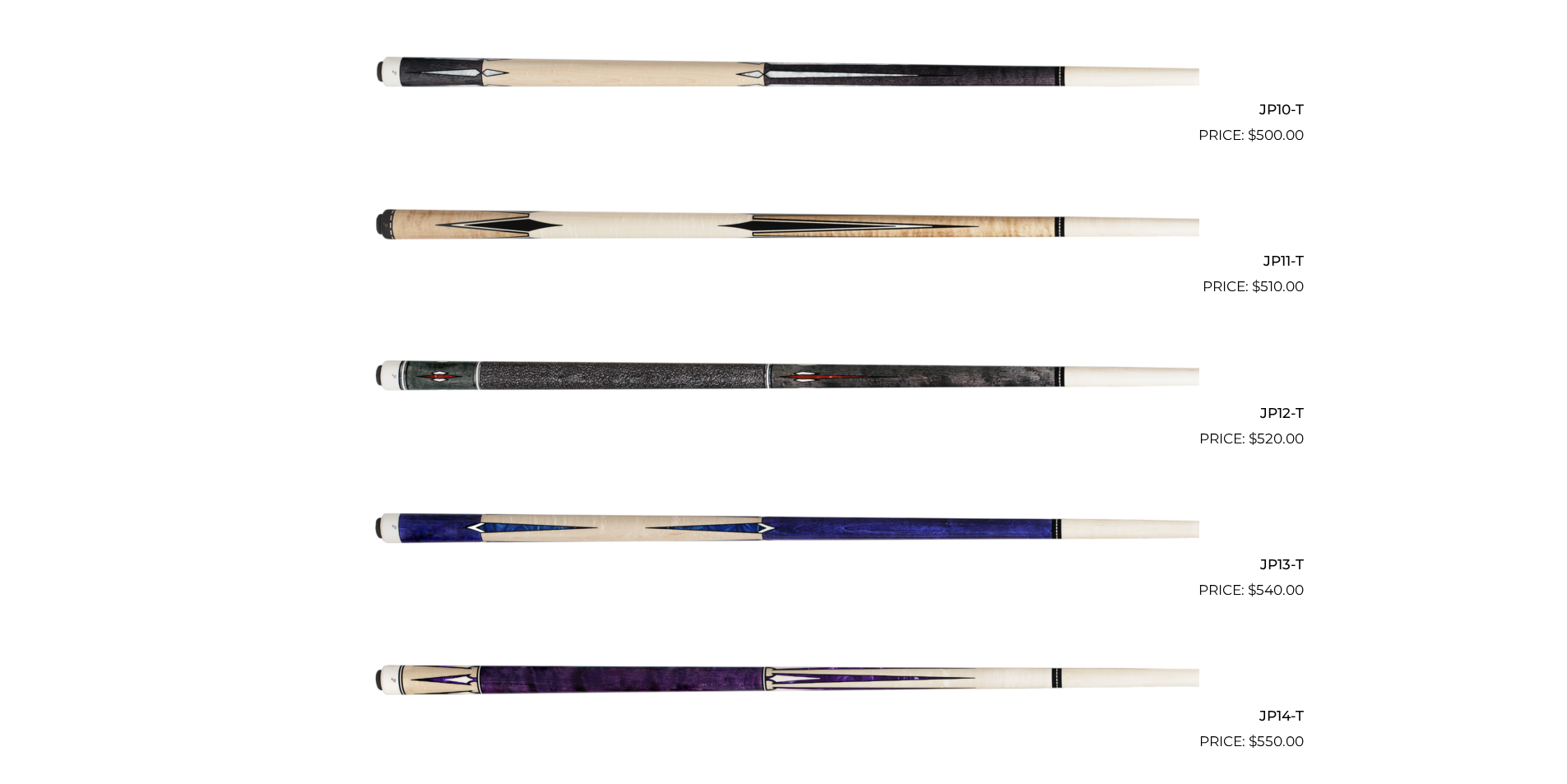
click at [828, 531] on img at bounding box center [784, 526] width 831 height 138
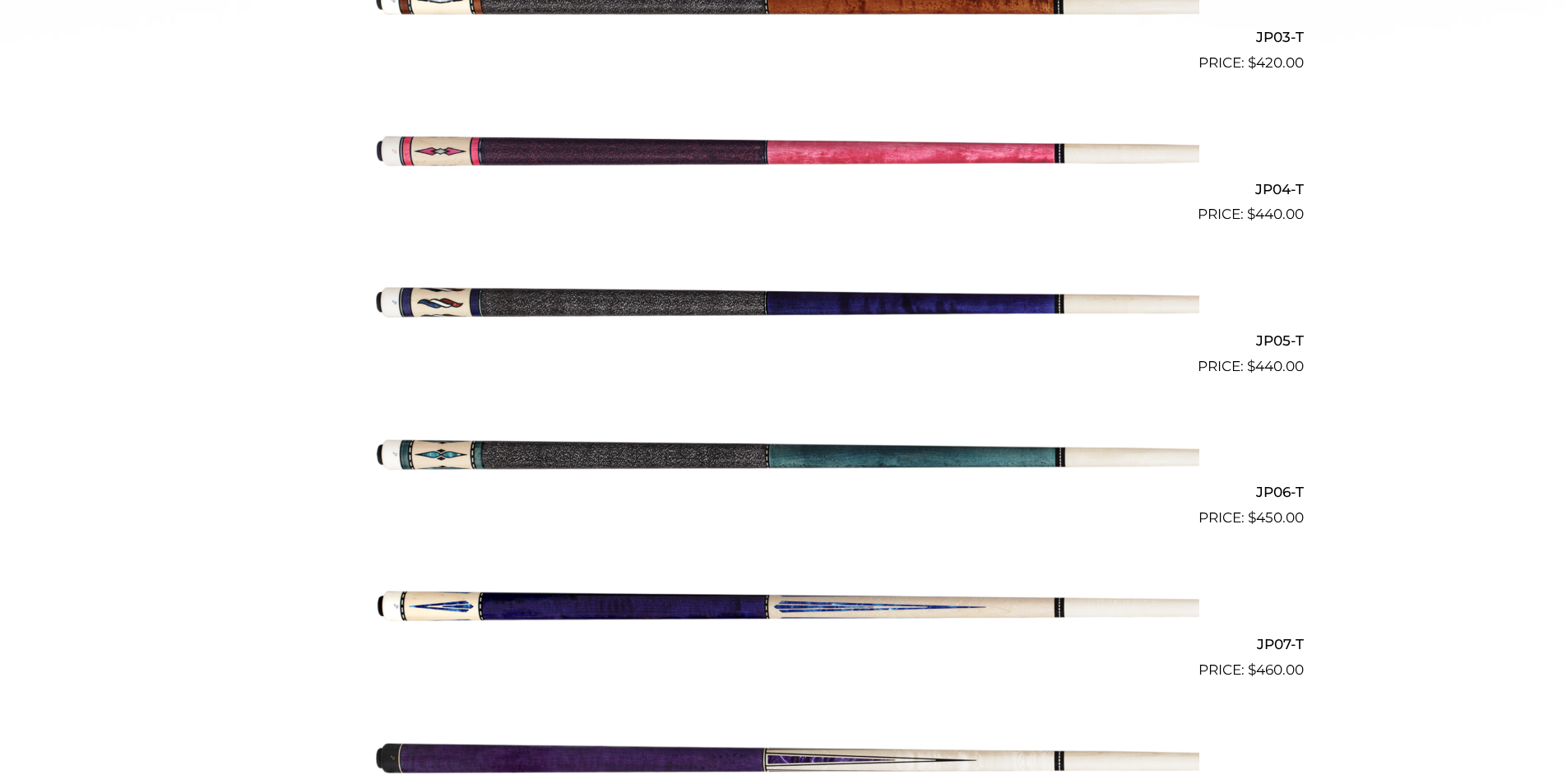
scroll to position [904, 0]
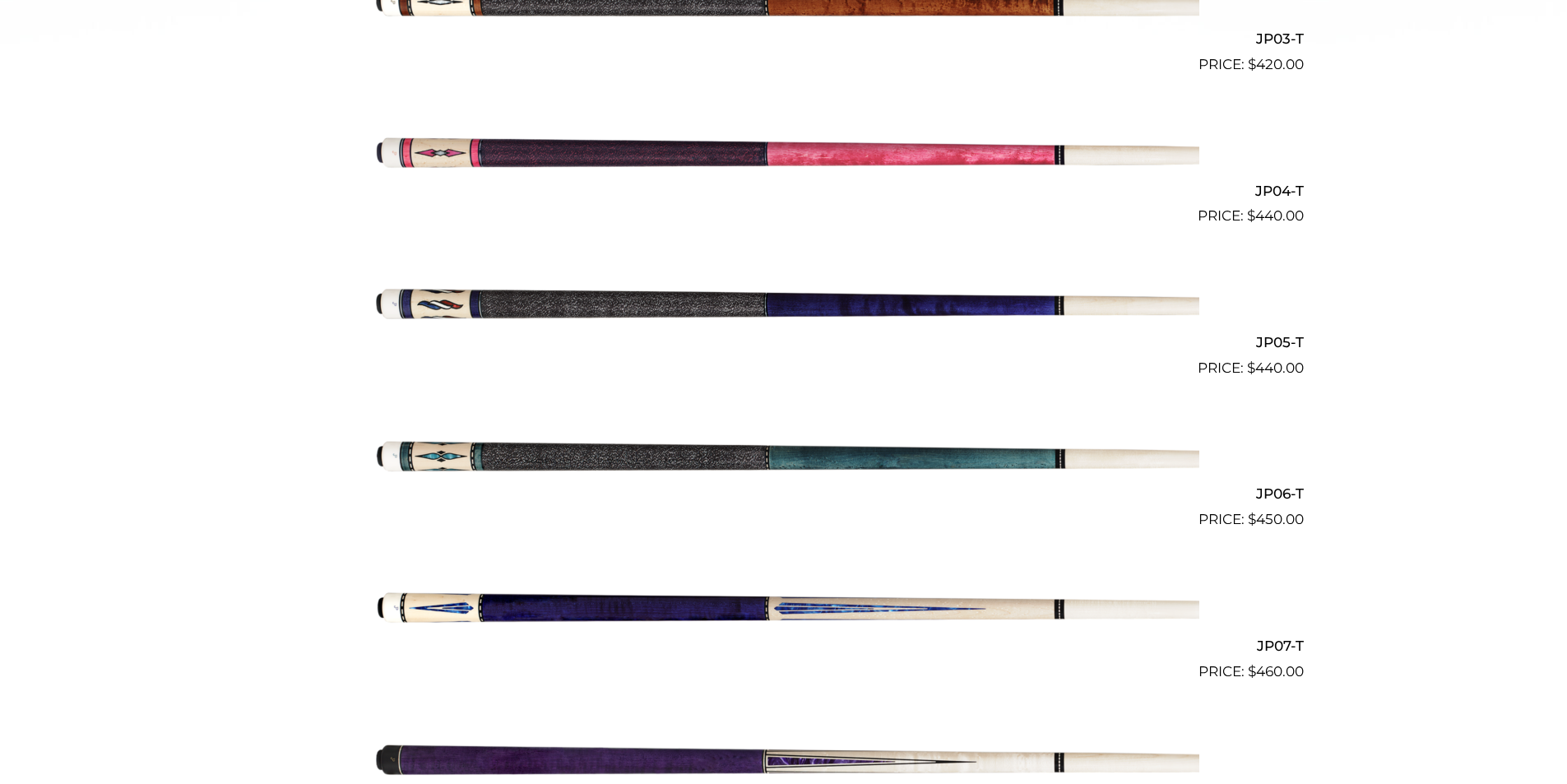
click at [914, 301] on img at bounding box center [784, 302] width 831 height 138
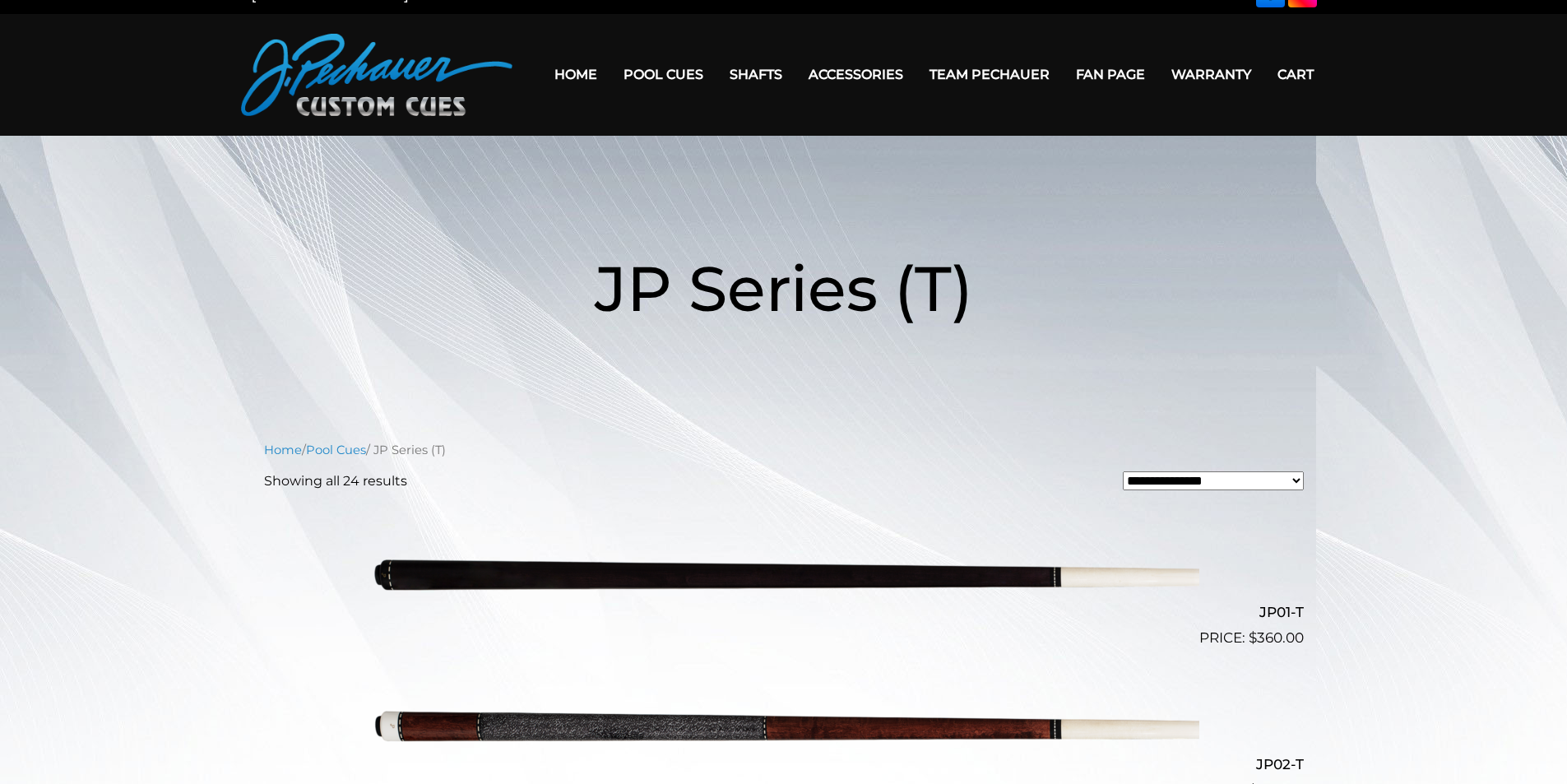
scroll to position [0, 0]
